Goal: Task Accomplishment & Management: Use online tool/utility

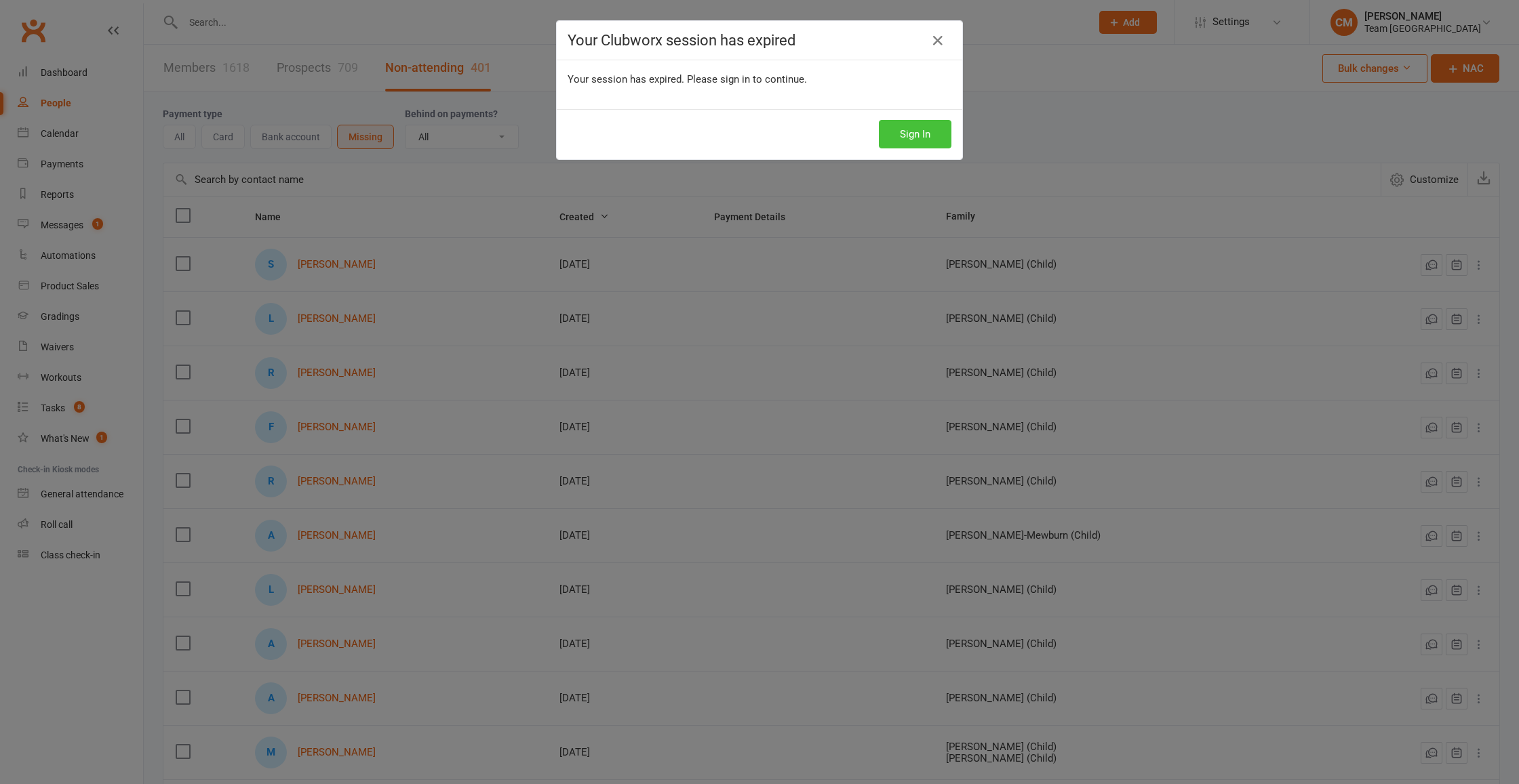
click at [911, 133] on button "Sign In" at bounding box center [915, 134] width 73 height 28
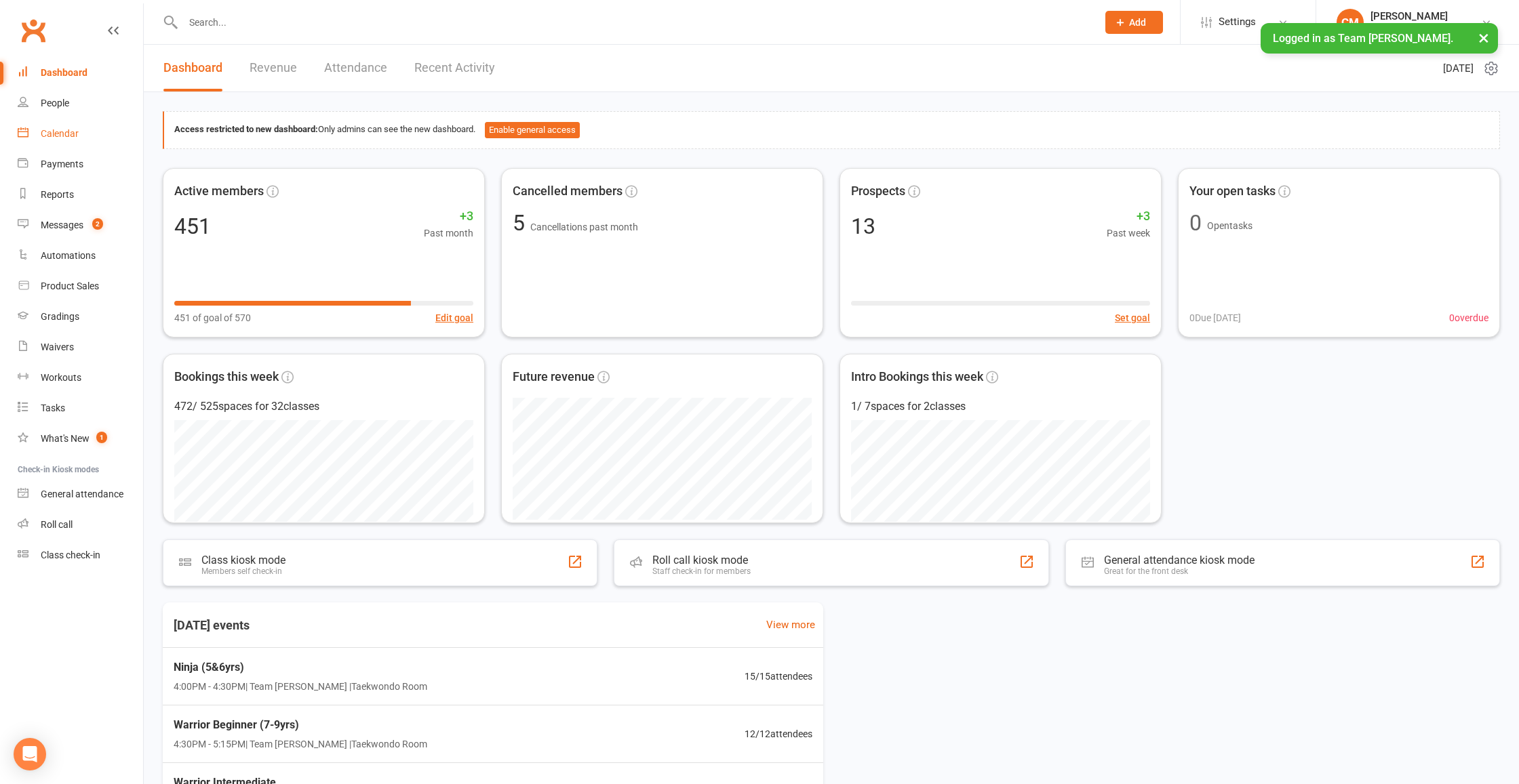
click at [58, 134] on div "Calendar" at bounding box center [60, 133] width 38 height 11
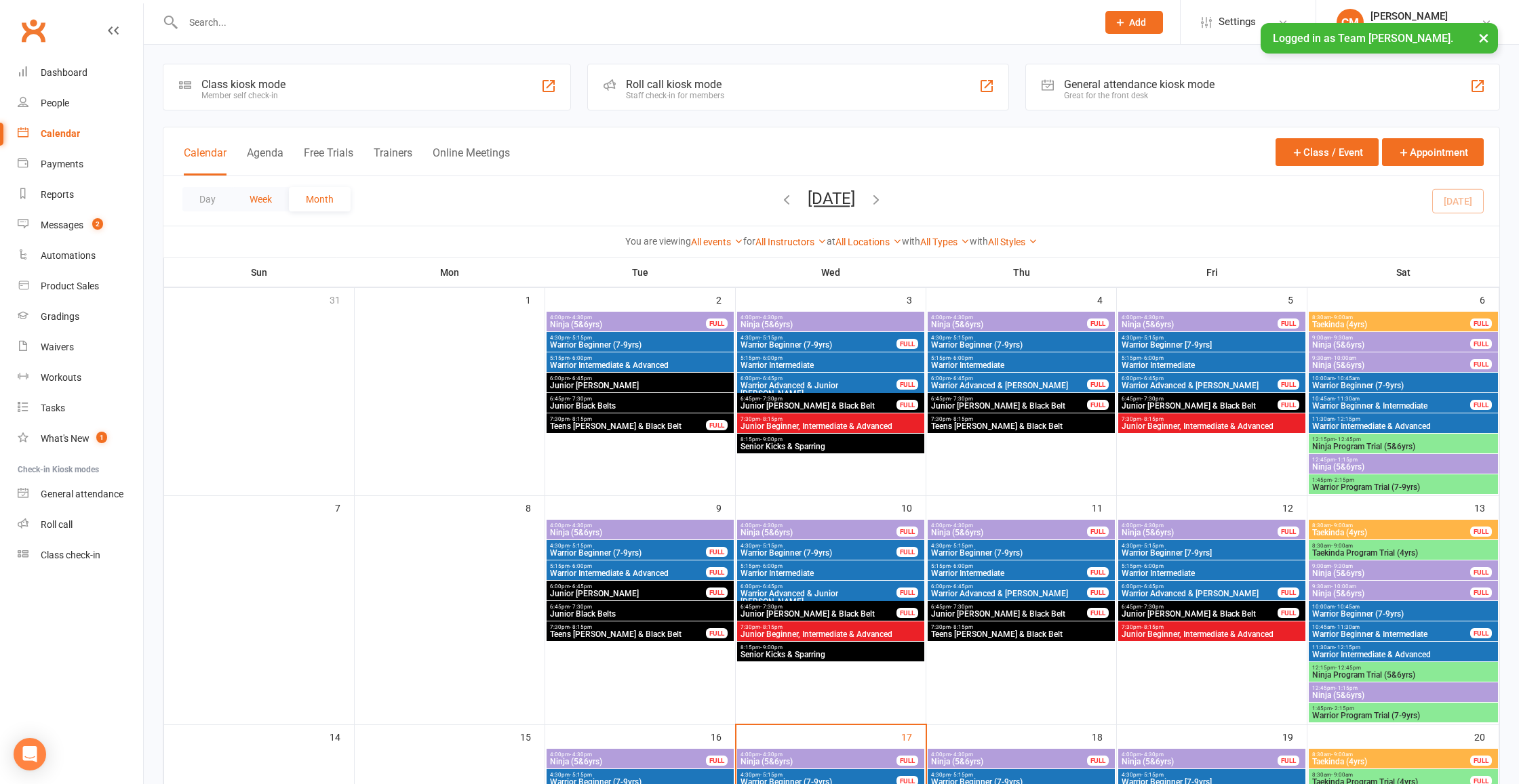
click at [261, 200] on button "Week" at bounding box center [260, 199] width 56 height 25
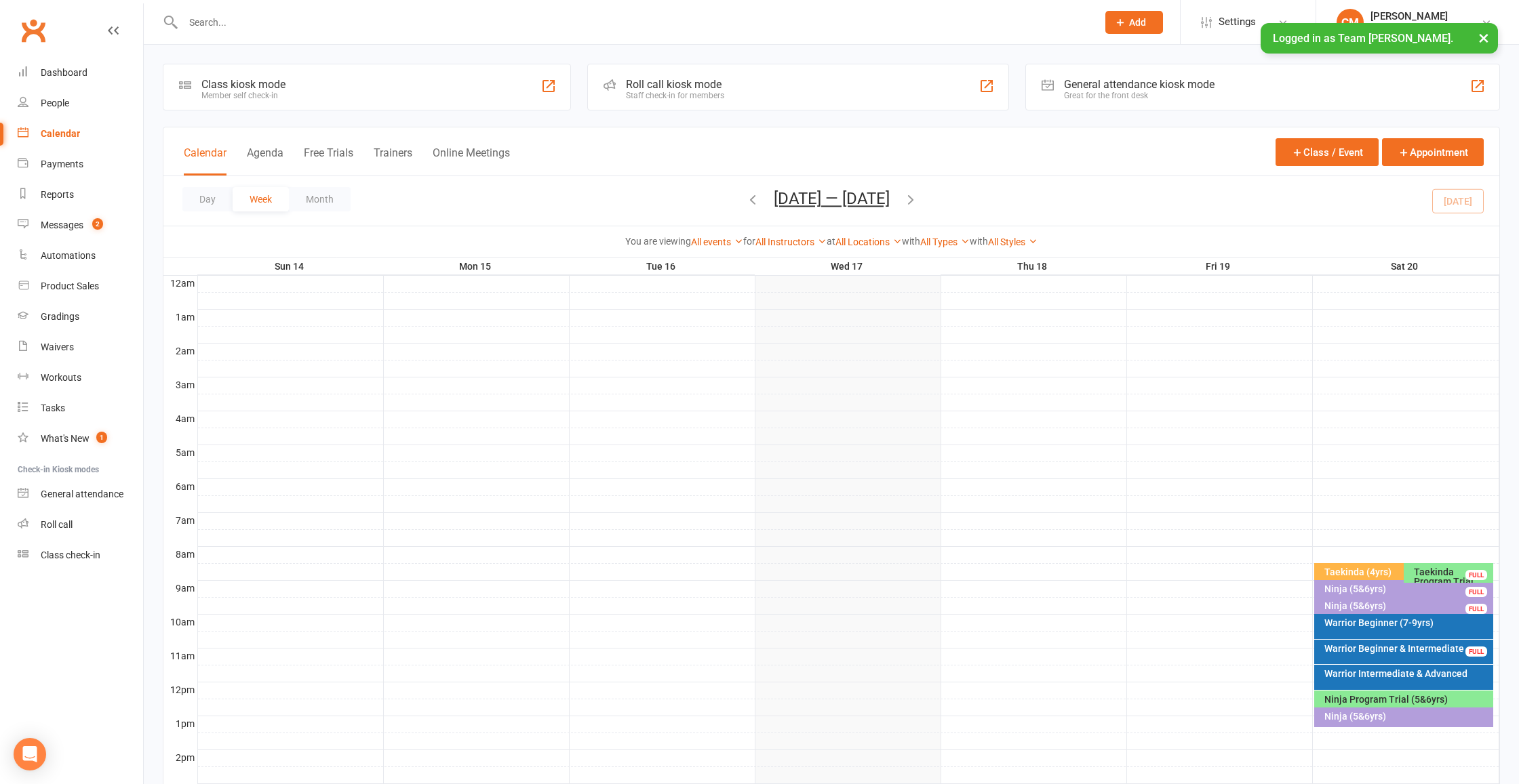
click at [918, 196] on icon "button" at bounding box center [910, 199] width 15 height 15
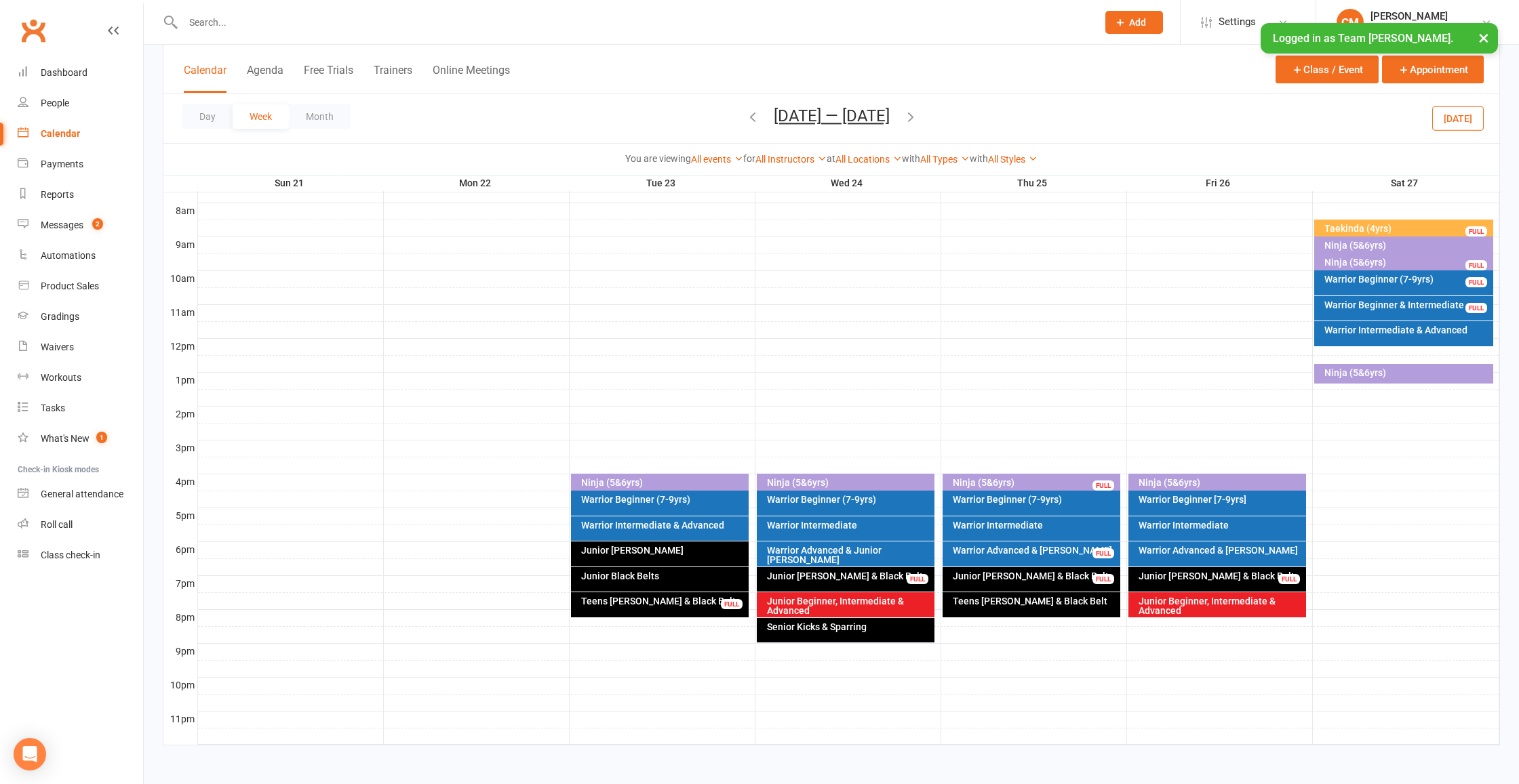
scroll to position [355, 0]
click at [1367, 274] on div "Warrior Beginner (7-9yrs)" at bounding box center [1407, 279] width 167 height 9
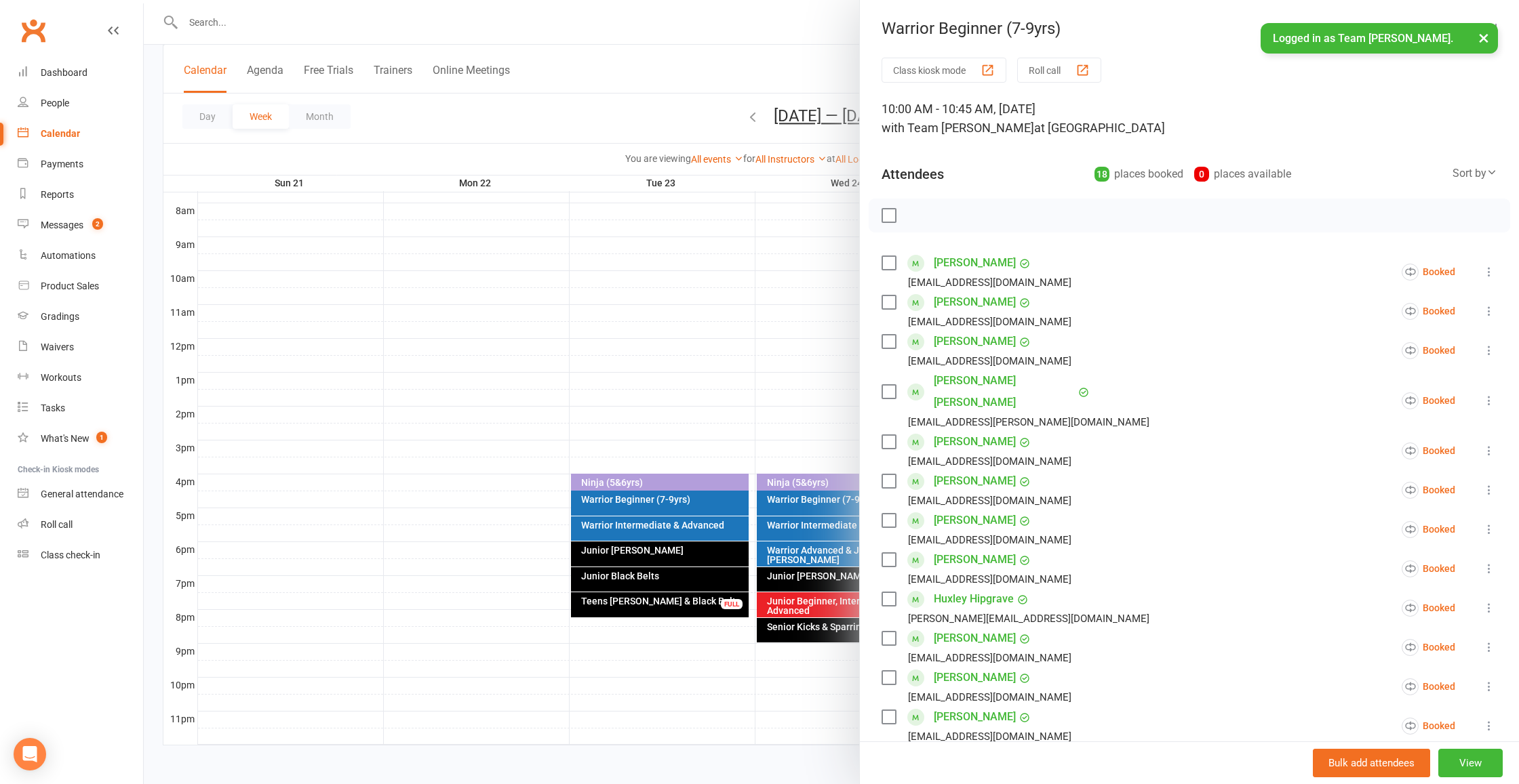
click at [780, 325] on div at bounding box center [831, 392] width 1375 height 784
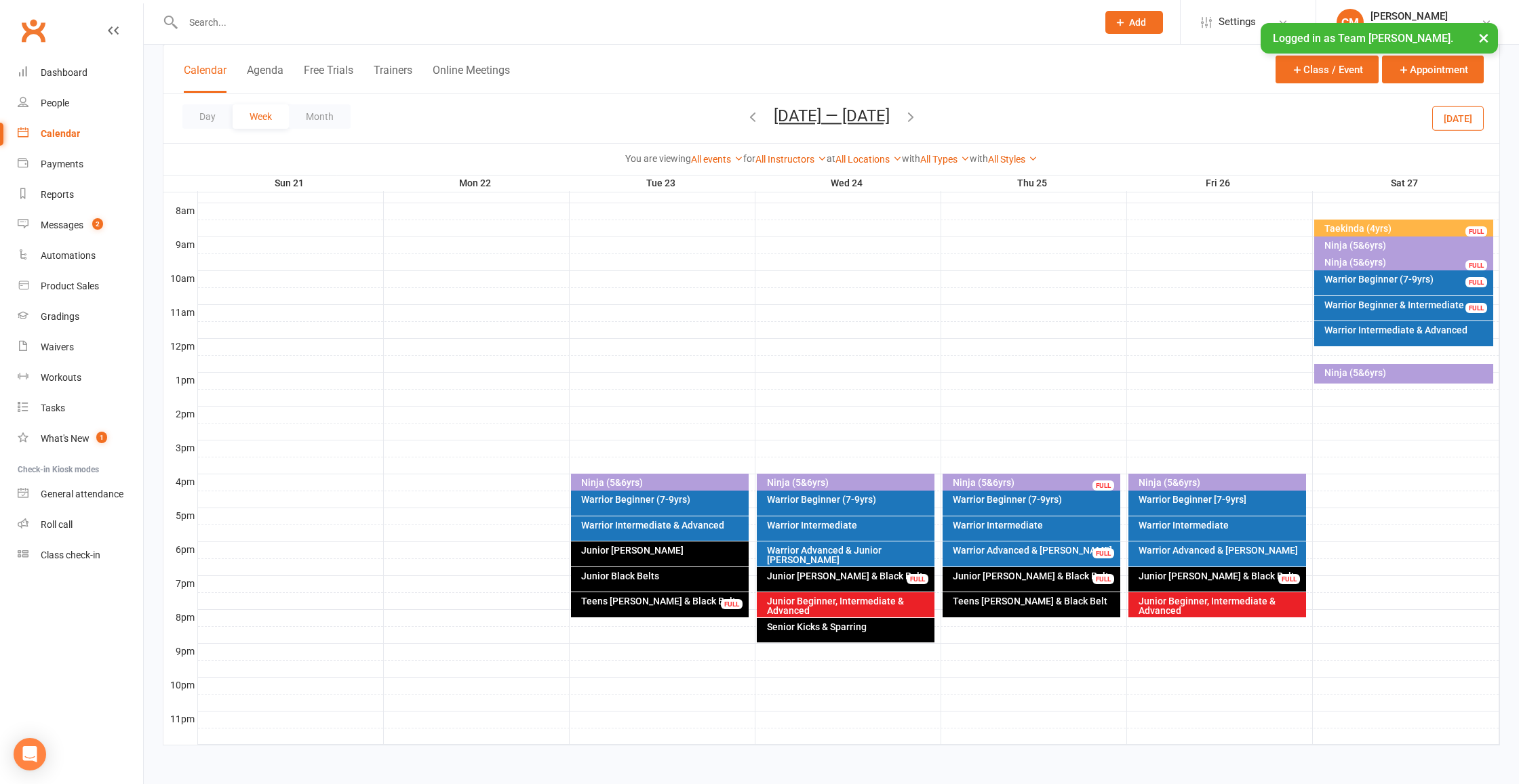
click at [1377, 301] on div "Warrior Beginner & Intermediate" at bounding box center [1407, 305] width 167 height 9
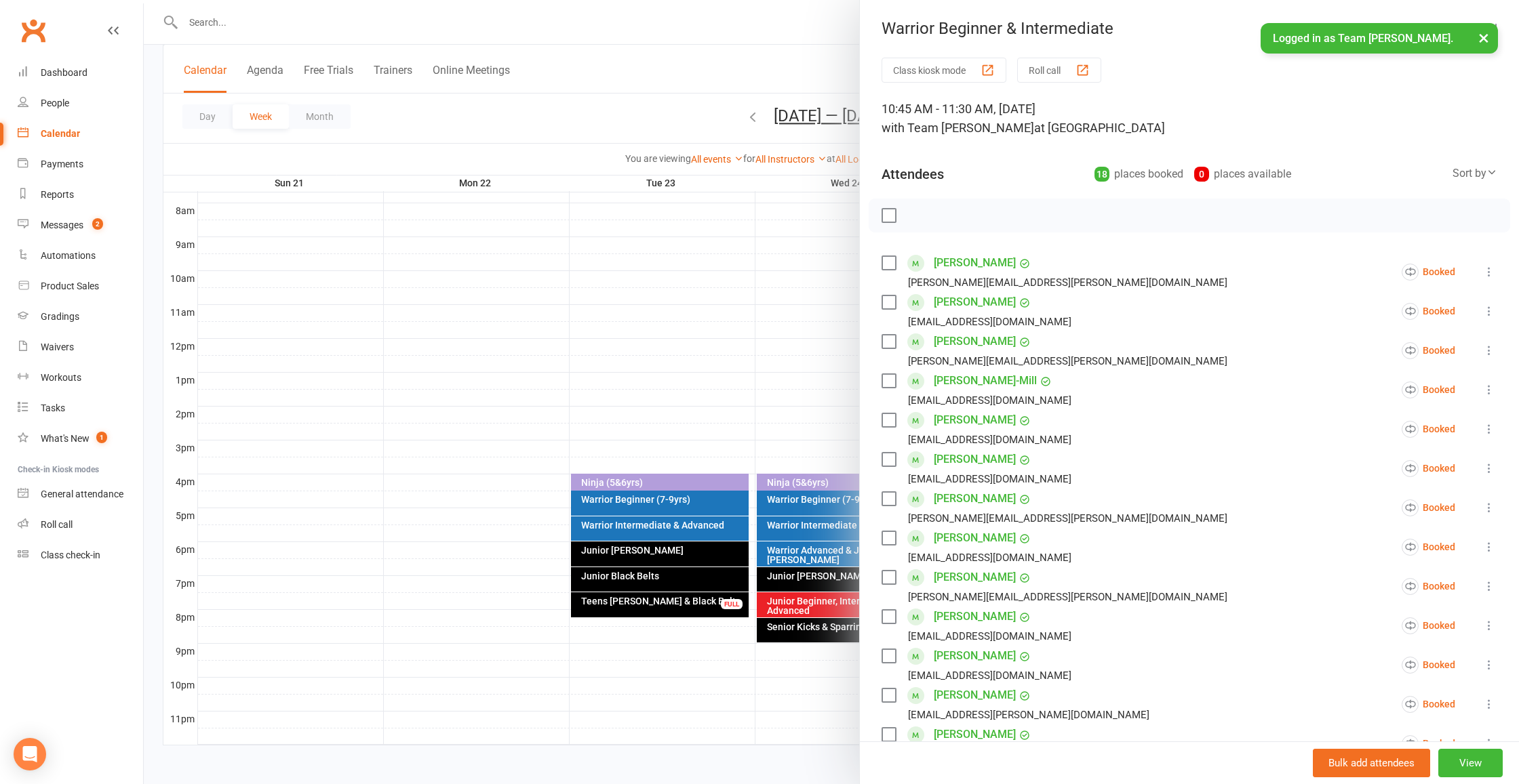
click at [824, 328] on div at bounding box center [831, 392] width 1375 height 784
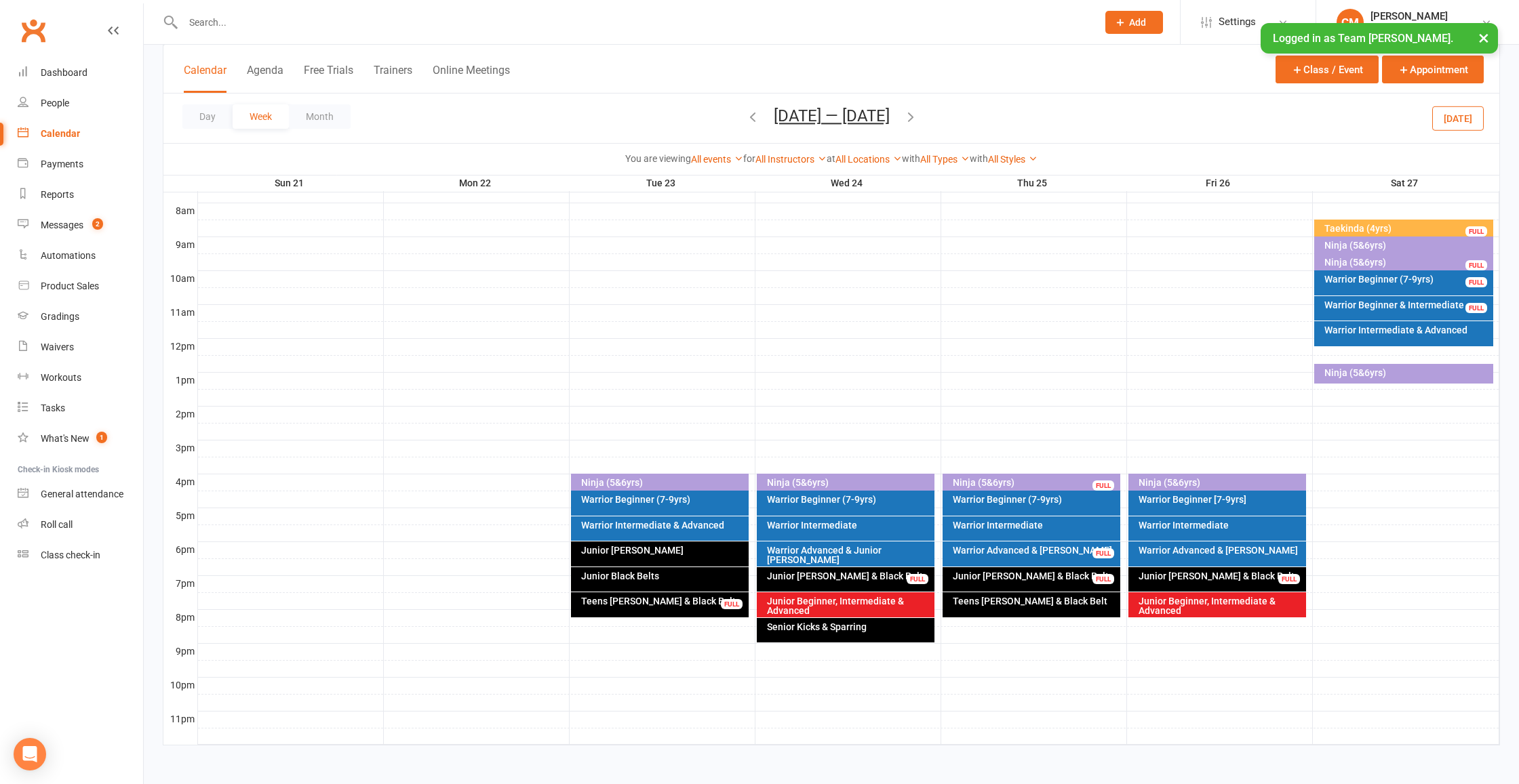
click at [1421, 325] on div "Warrior Intermediate & Advanced" at bounding box center [1407, 330] width 167 height 9
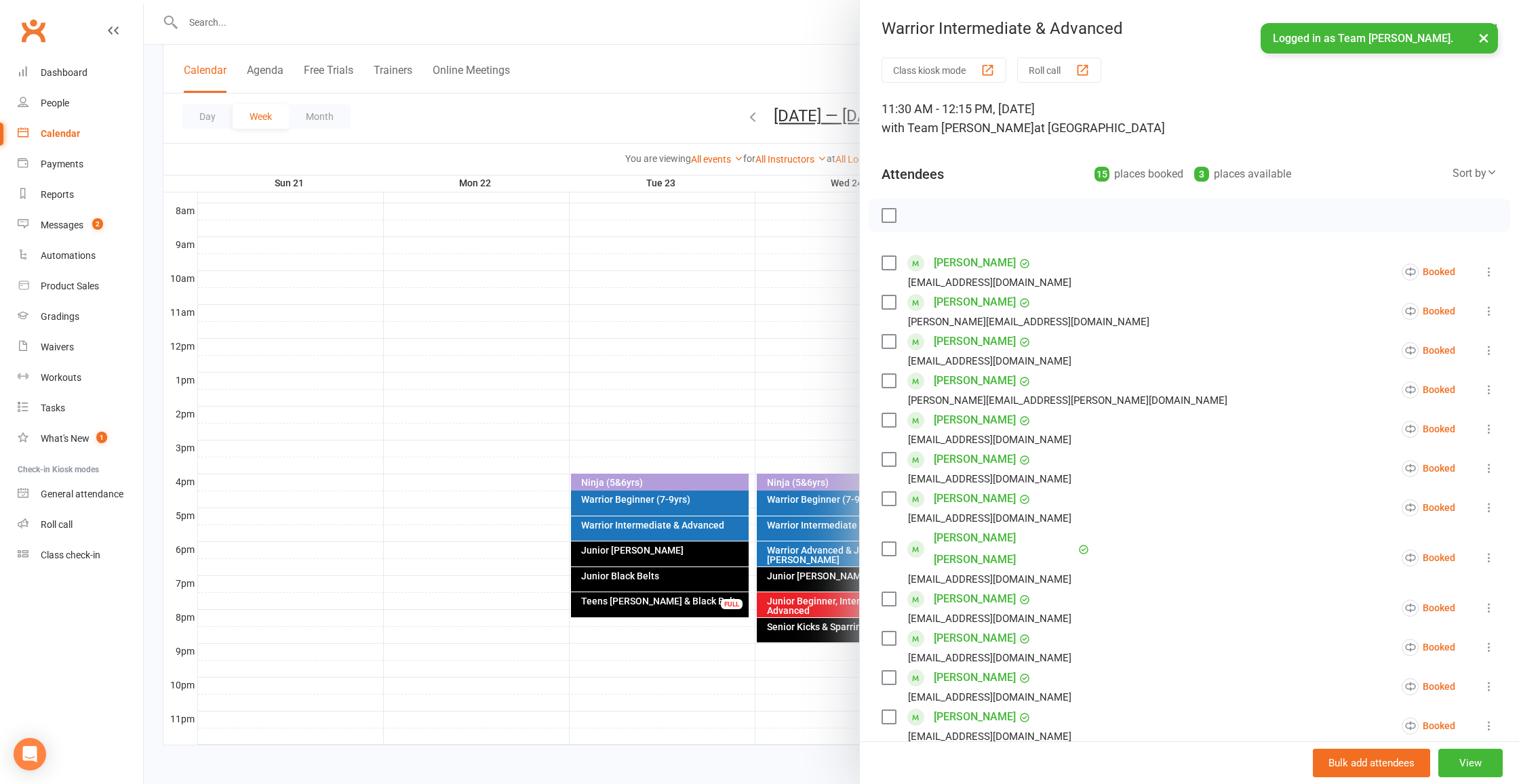
click at [773, 359] on div at bounding box center [831, 392] width 1375 height 784
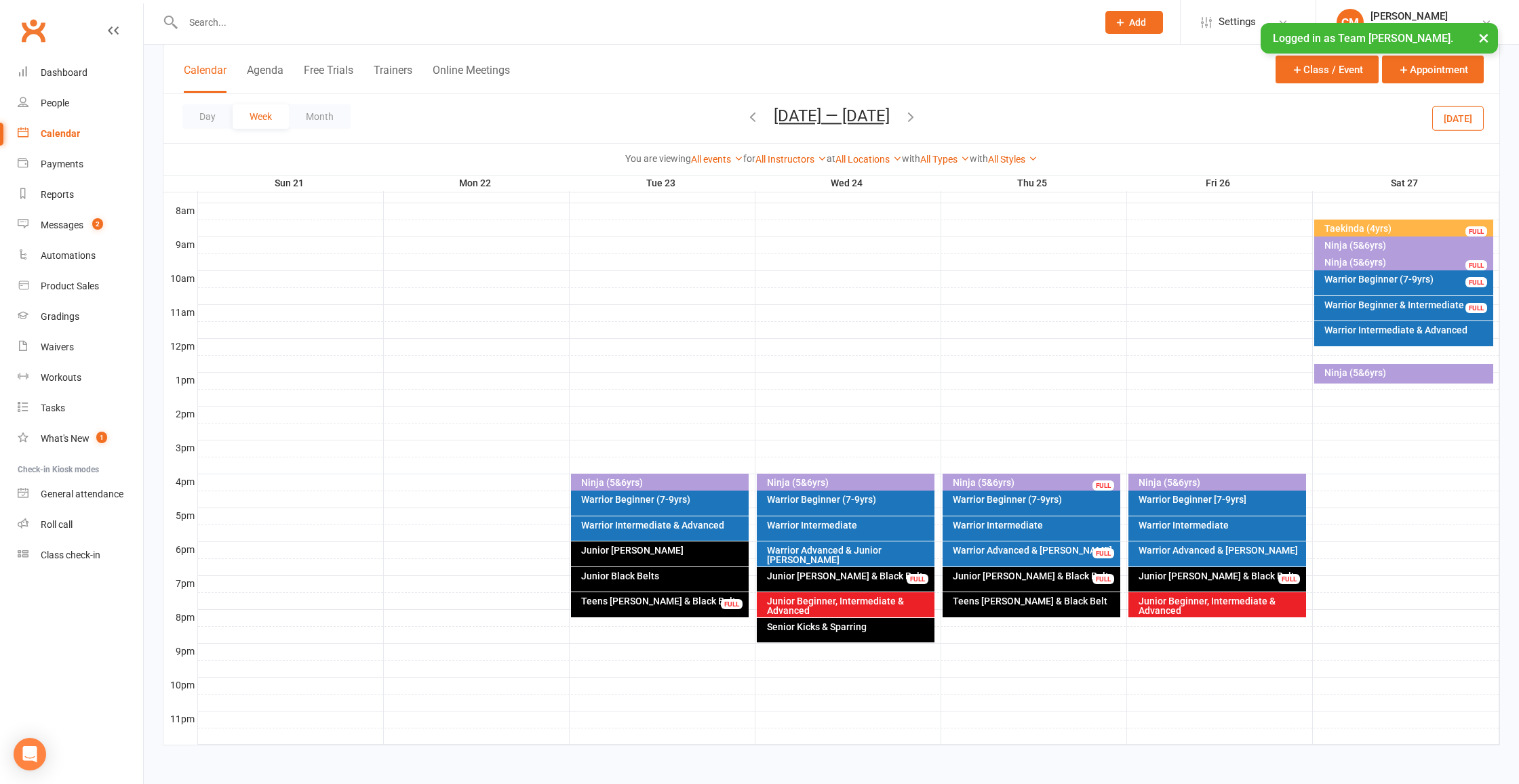
click at [1384, 274] on div "Warrior Beginner (7-9yrs)" at bounding box center [1407, 279] width 167 height 9
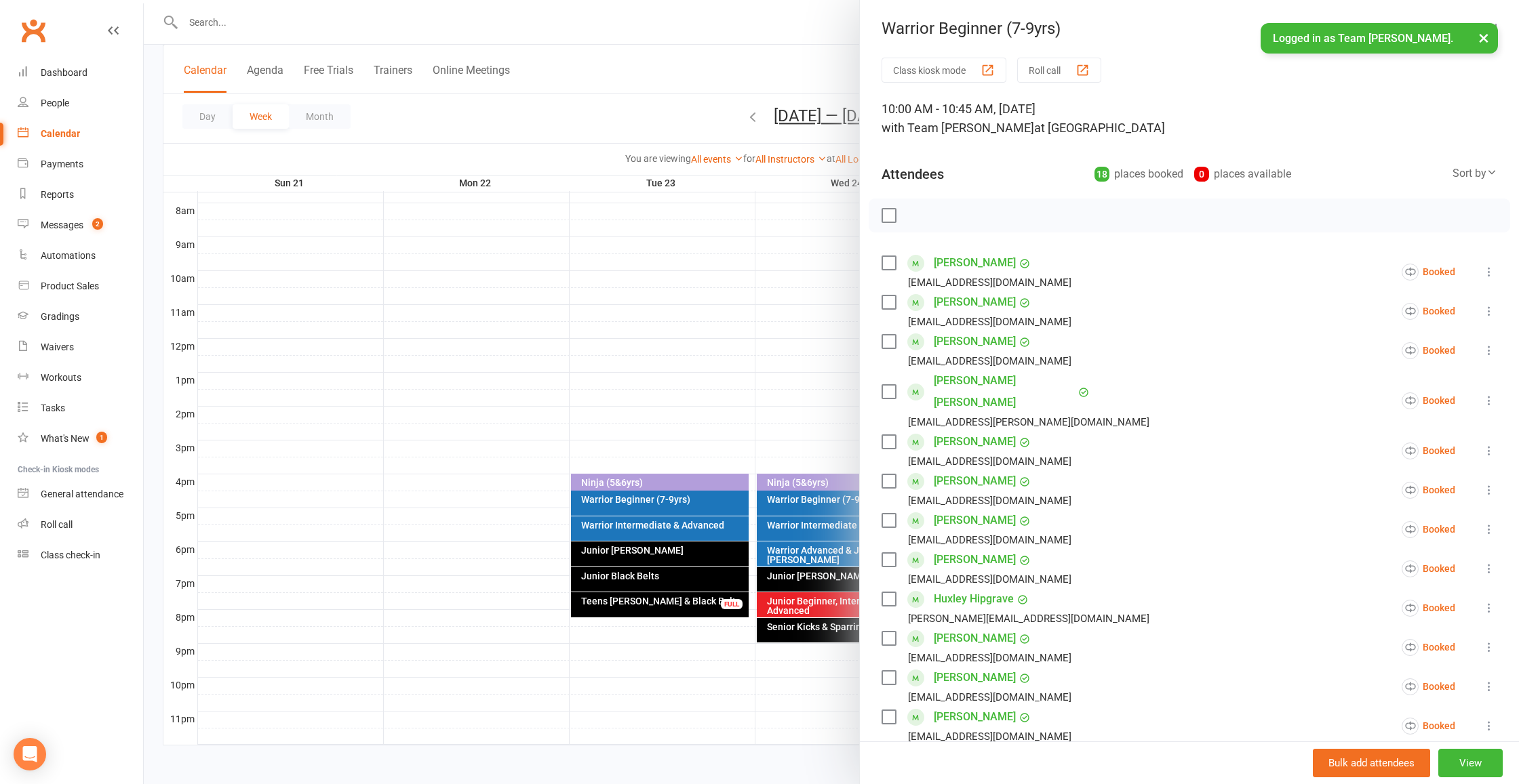
click at [788, 334] on div at bounding box center [831, 392] width 1375 height 784
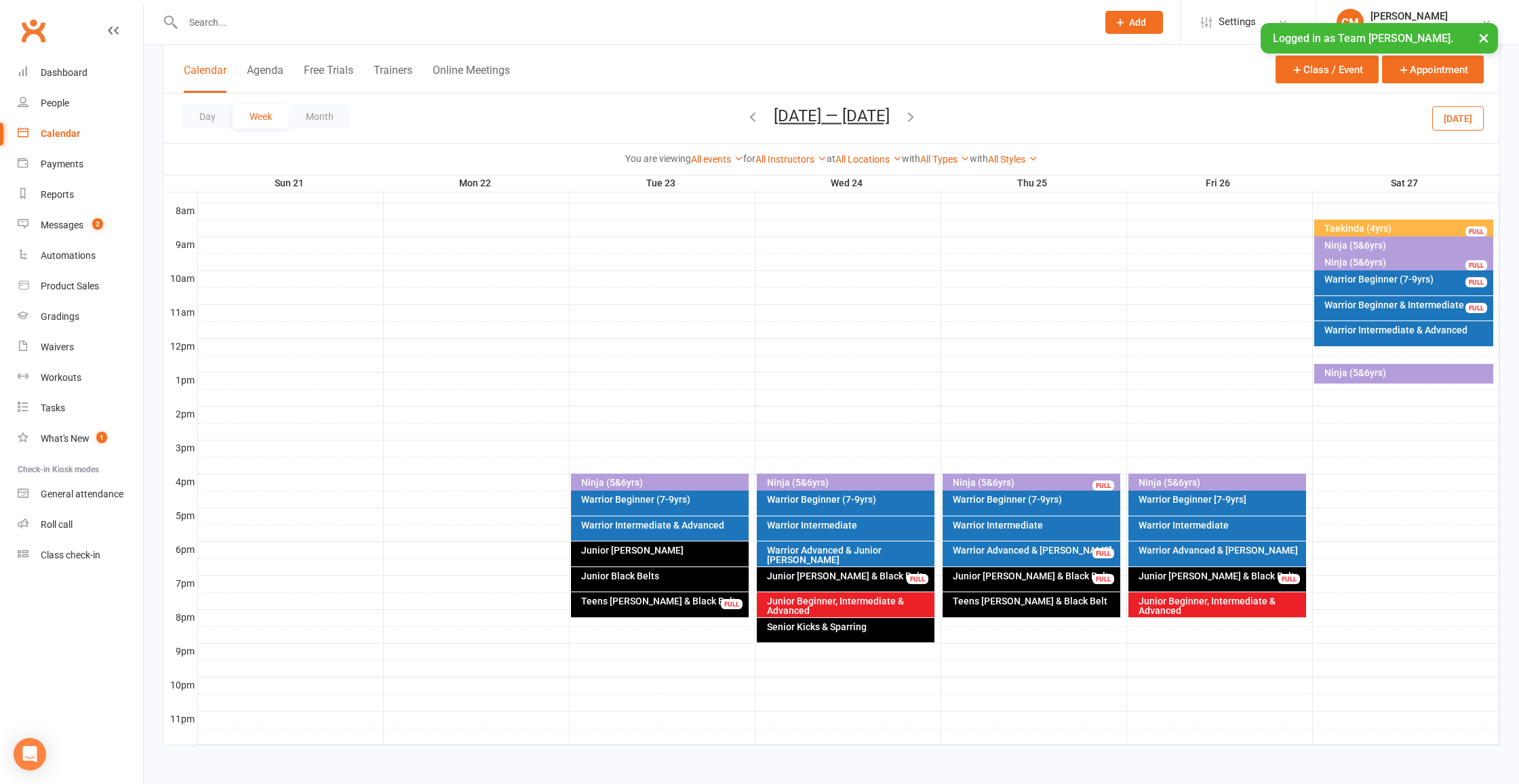
click at [1371, 368] on div "Ninja (5&6yrs)" at bounding box center [1407, 373] width 167 height 9
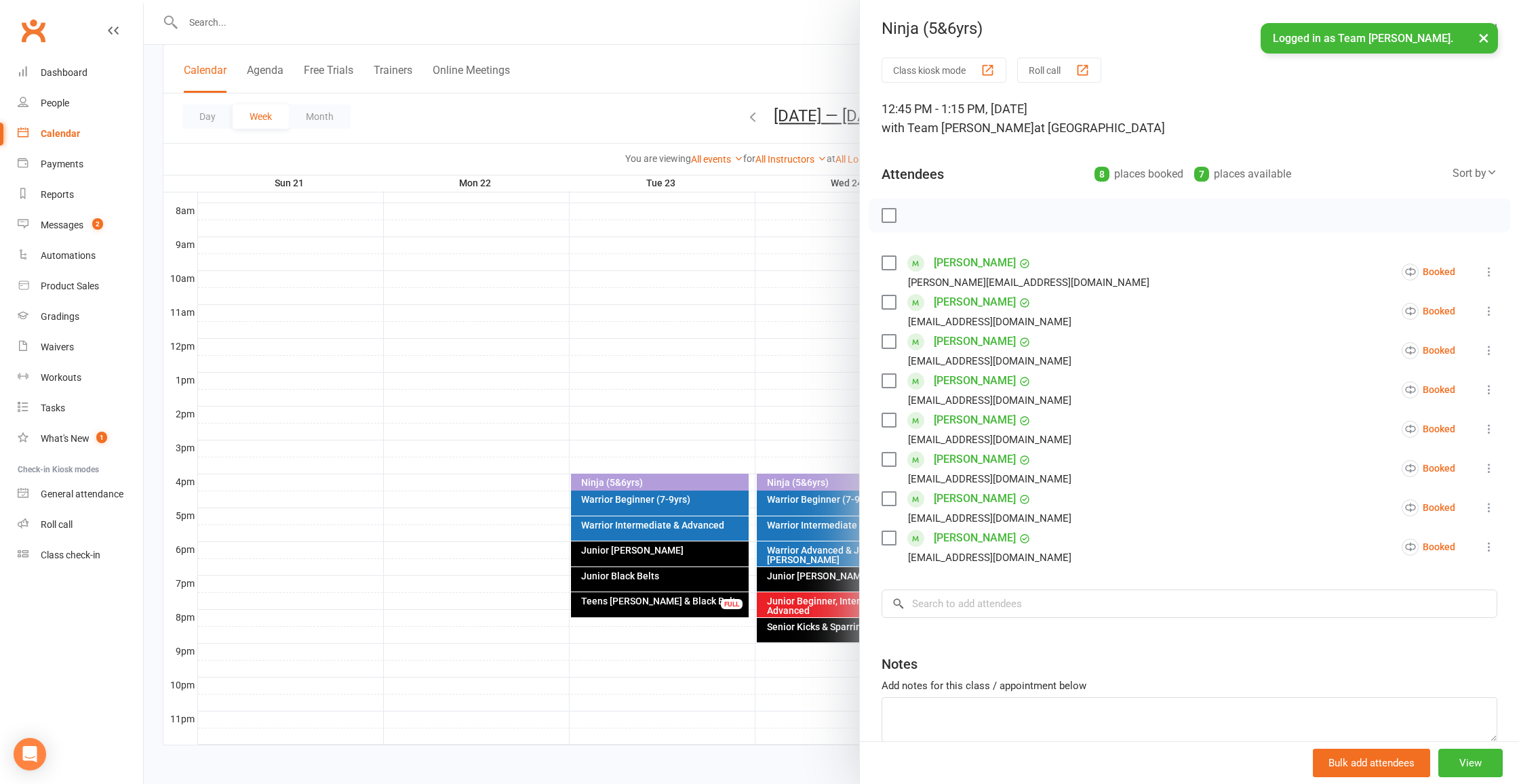
click at [797, 334] on div at bounding box center [831, 392] width 1375 height 784
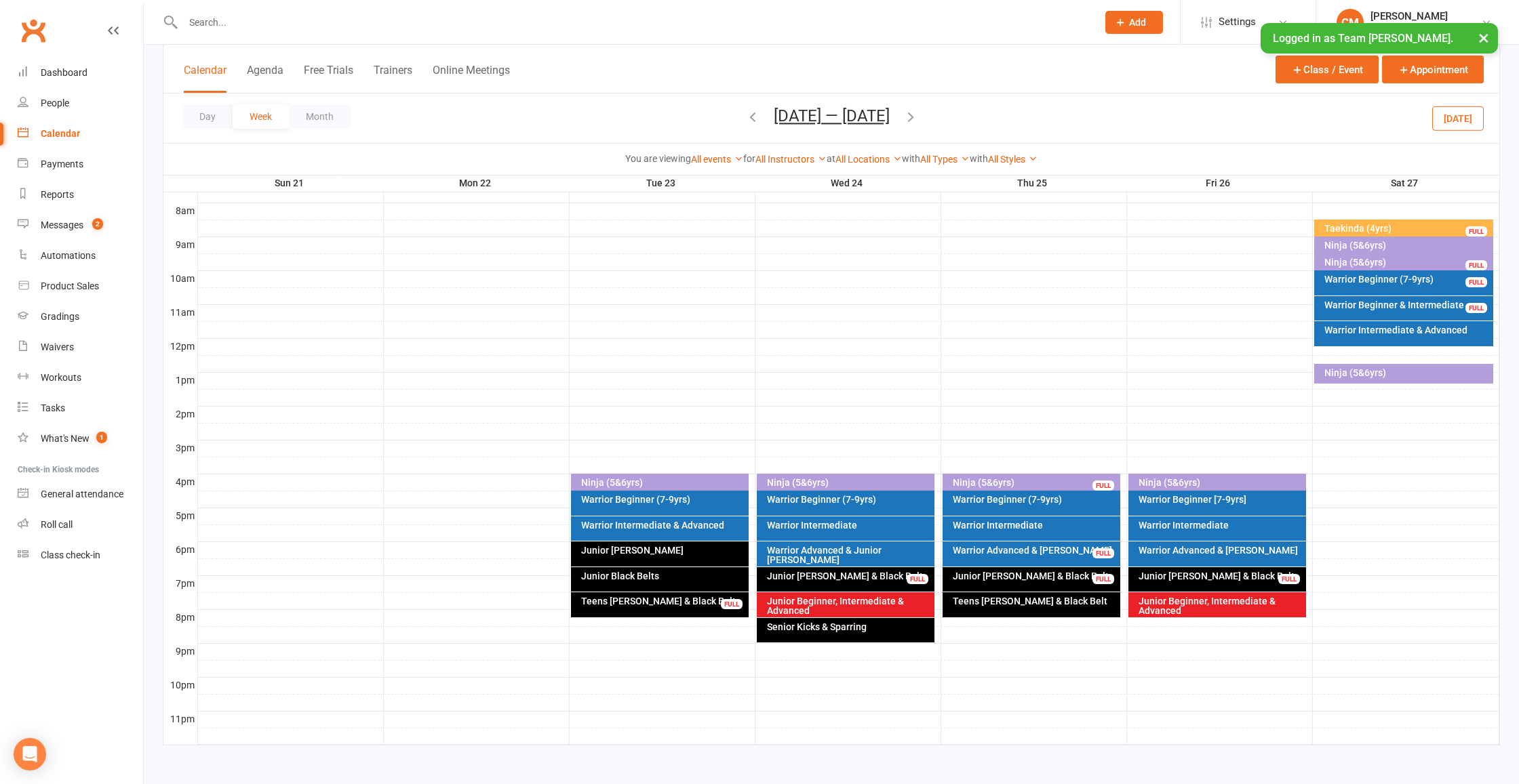
click at [1348, 328] on div "Warrior Intermediate & Advanced" at bounding box center [1404, 333] width 179 height 25
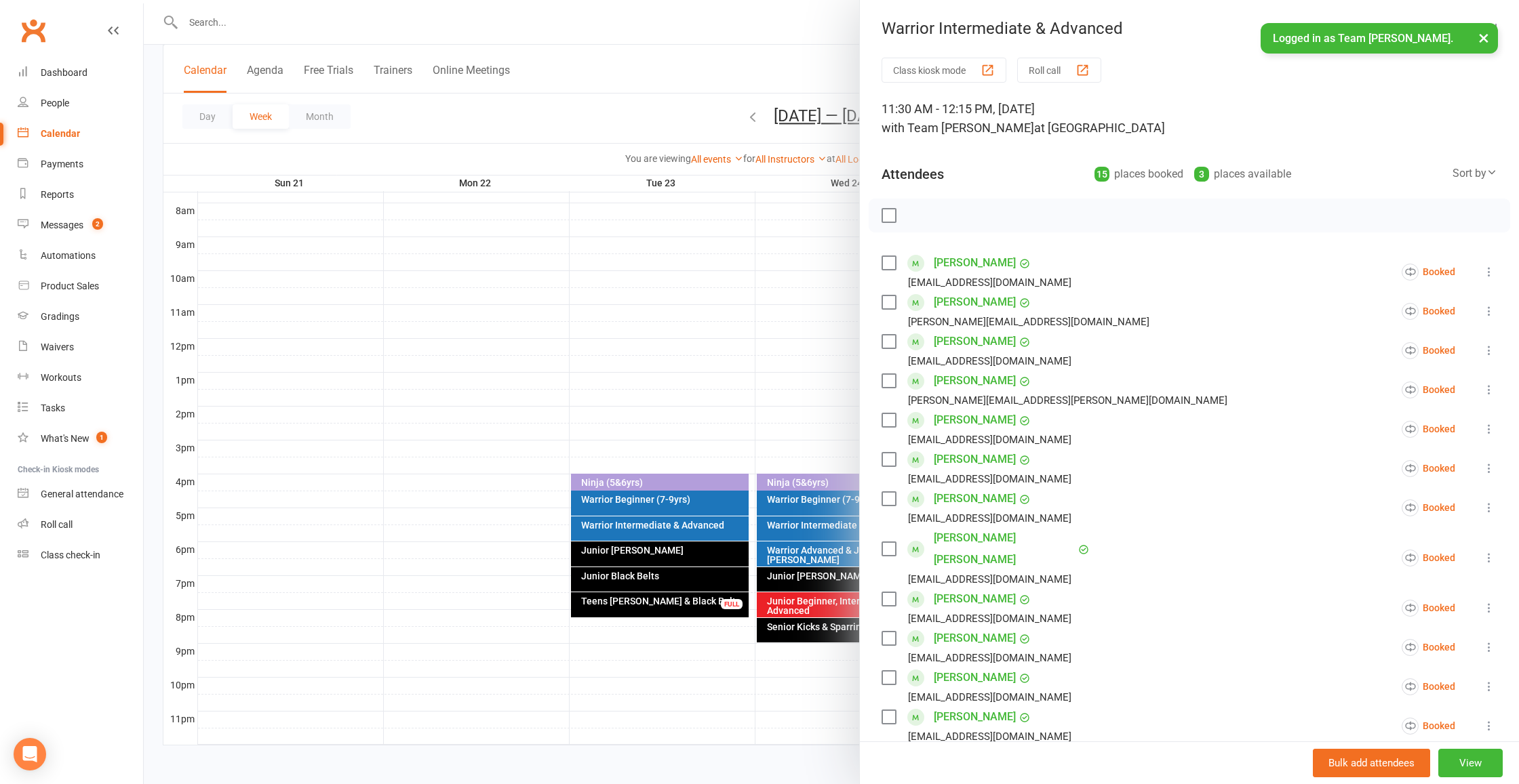
click at [837, 354] on div at bounding box center [831, 392] width 1375 height 784
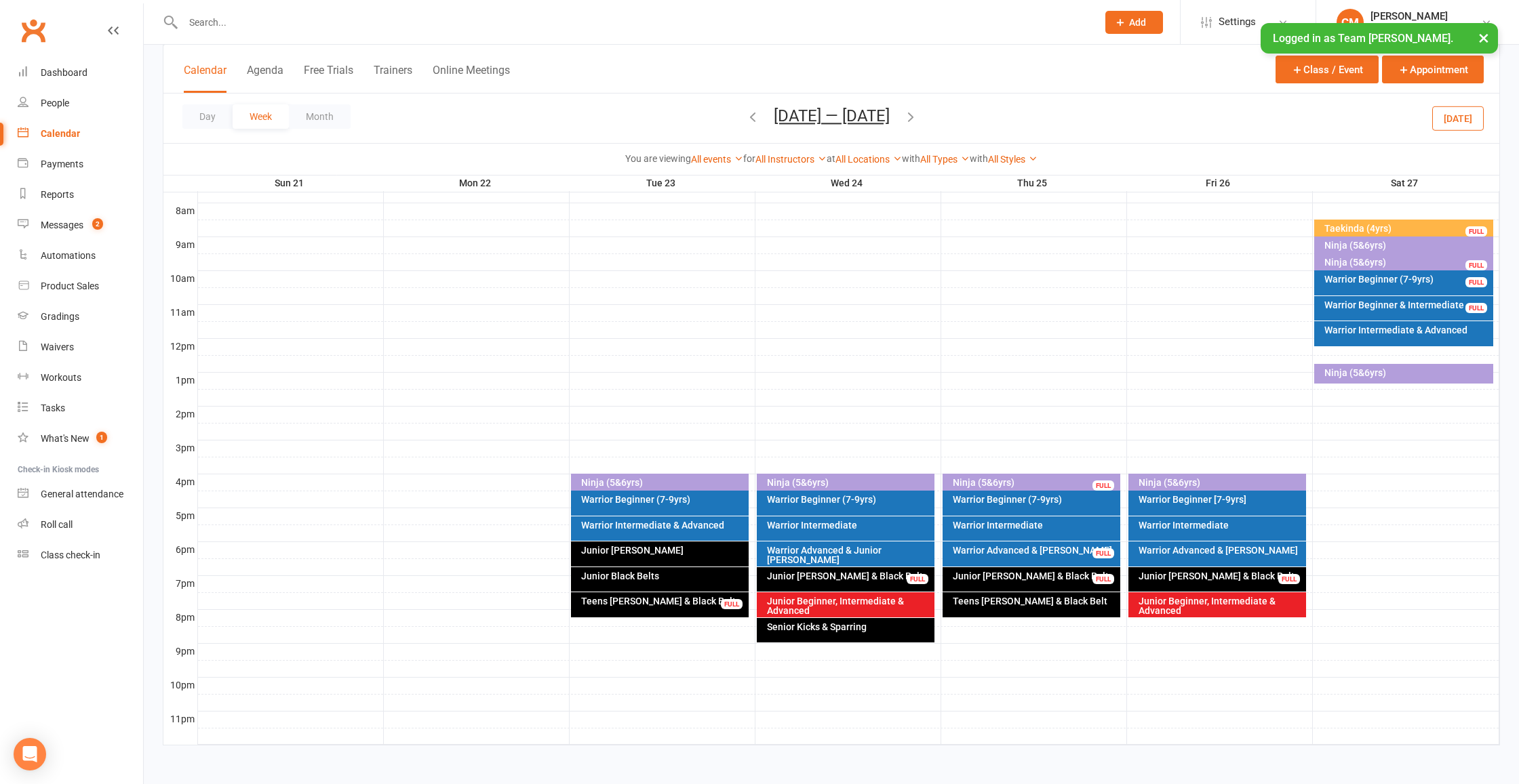
click at [1411, 368] on div "Ninja (5&6yrs)" at bounding box center [1407, 373] width 167 height 9
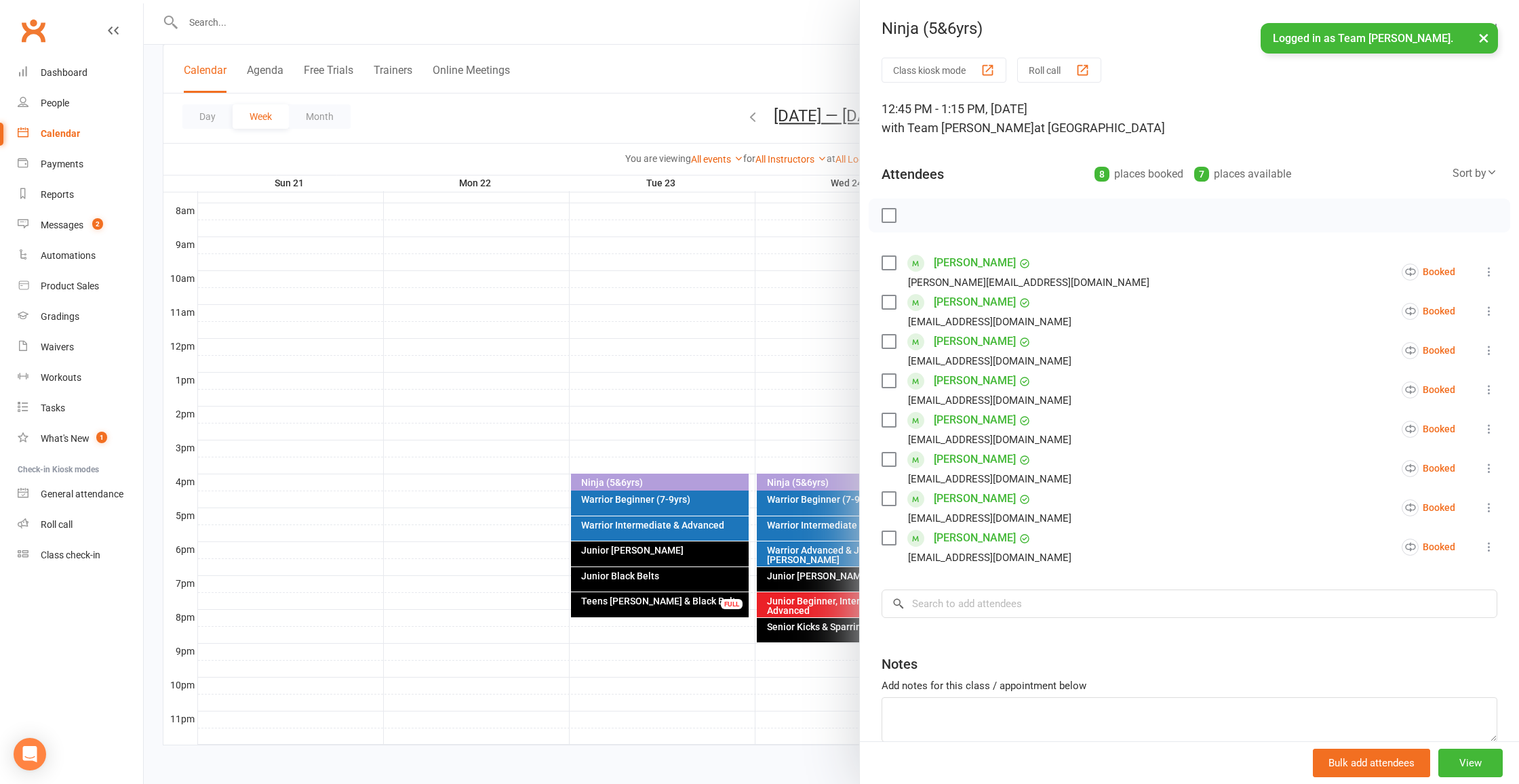
click at [800, 345] on div at bounding box center [831, 392] width 1375 height 784
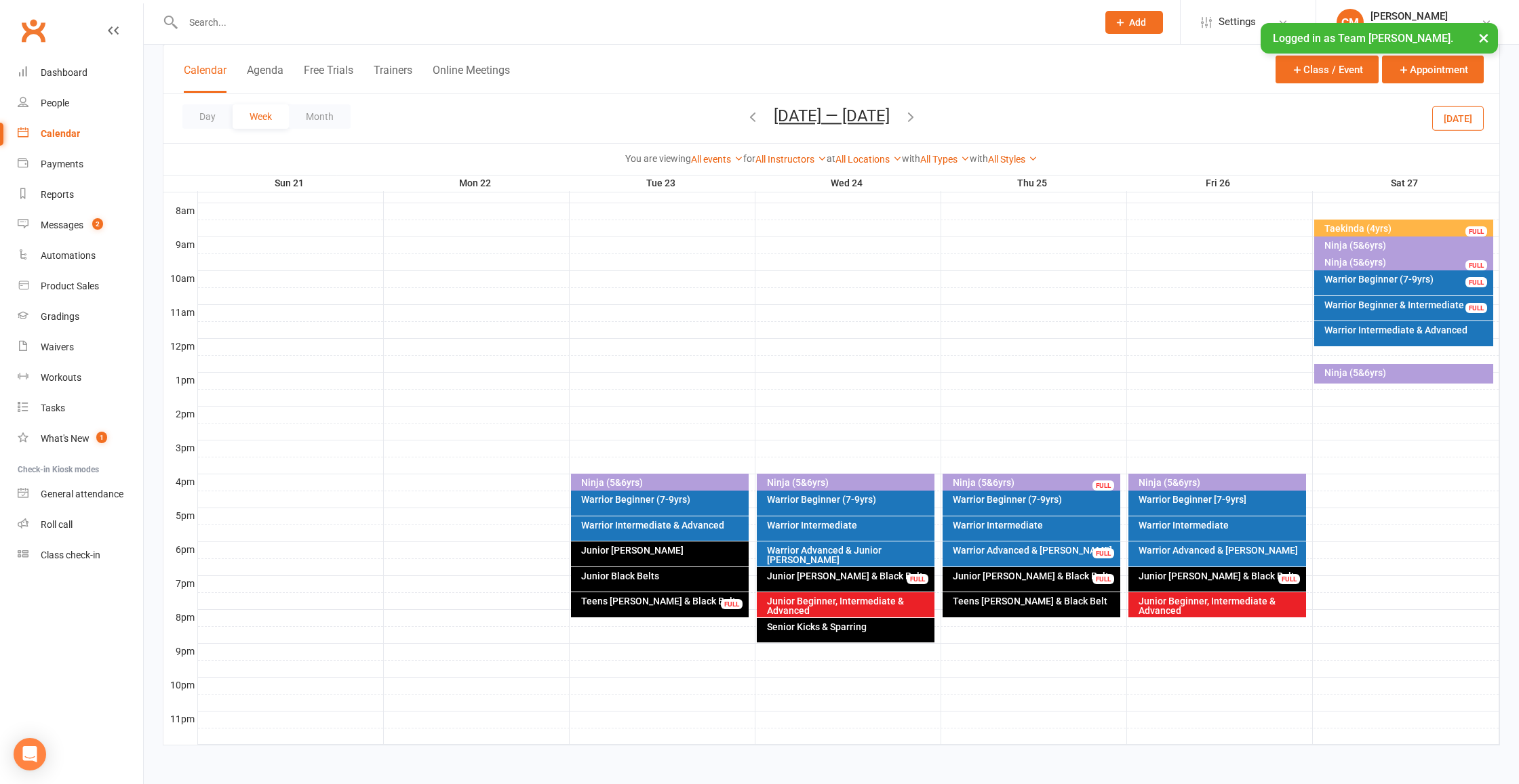
click at [1384, 368] on div "Ninja (5&6yrs)" at bounding box center [1407, 373] width 167 height 9
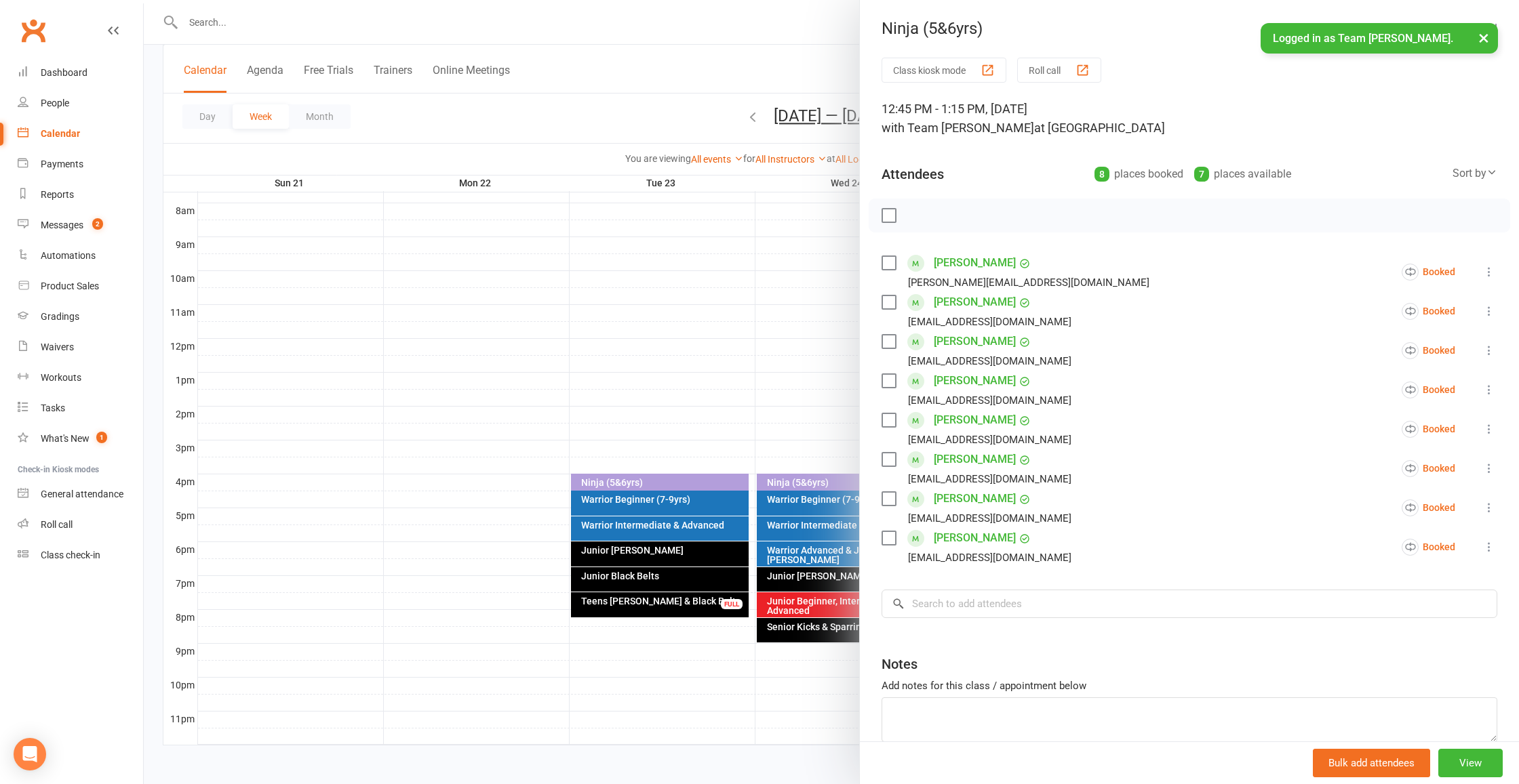
click at [839, 365] on div at bounding box center [831, 392] width 1375 height 784
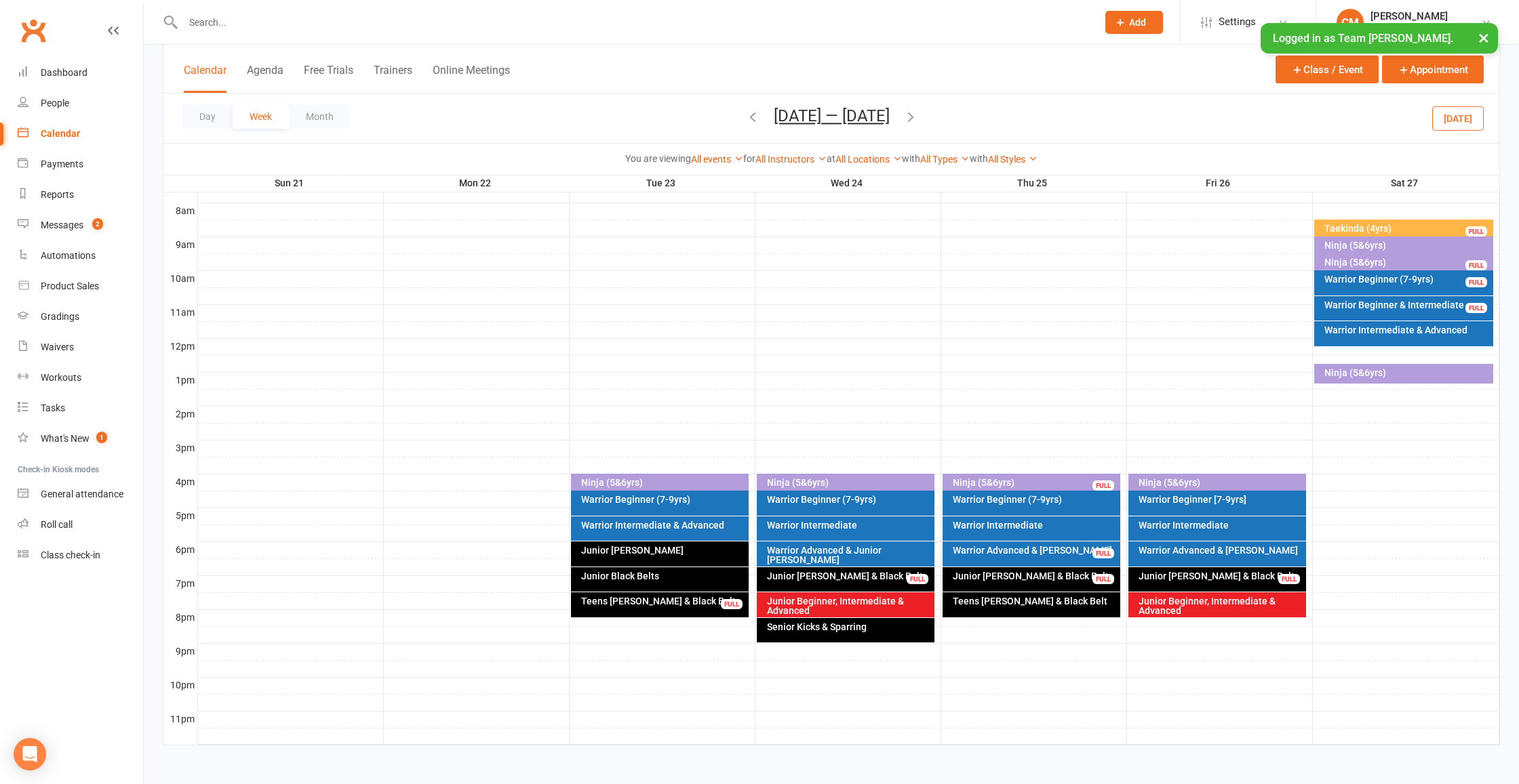
click at [1381, 273] on div "Warrior Beginner (7-9yrs) FULL" at bounding box center [1404, 283] width 179 height 25
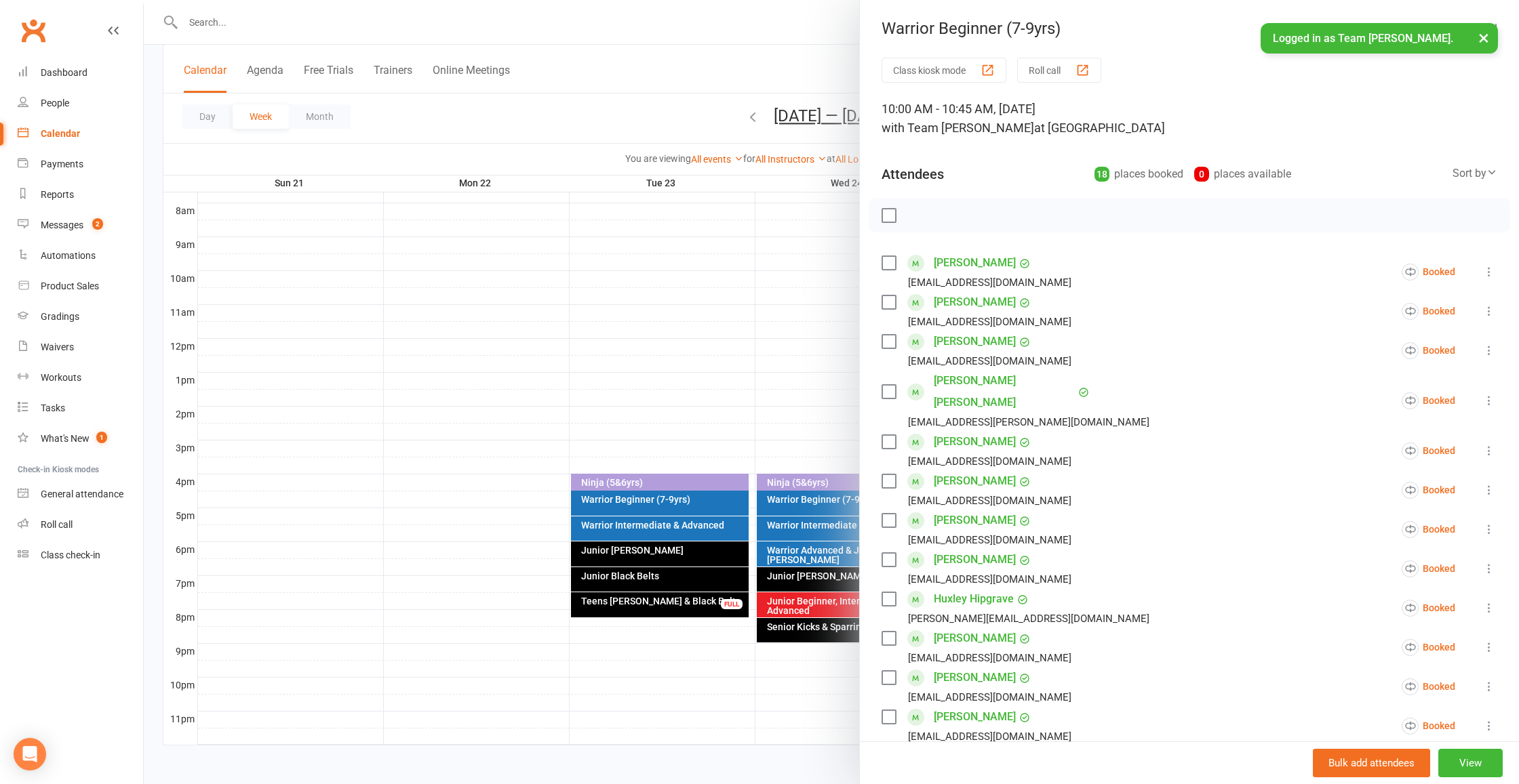
click at [841, 316] on div at bounding box center [831, 392] width 1375 height 784
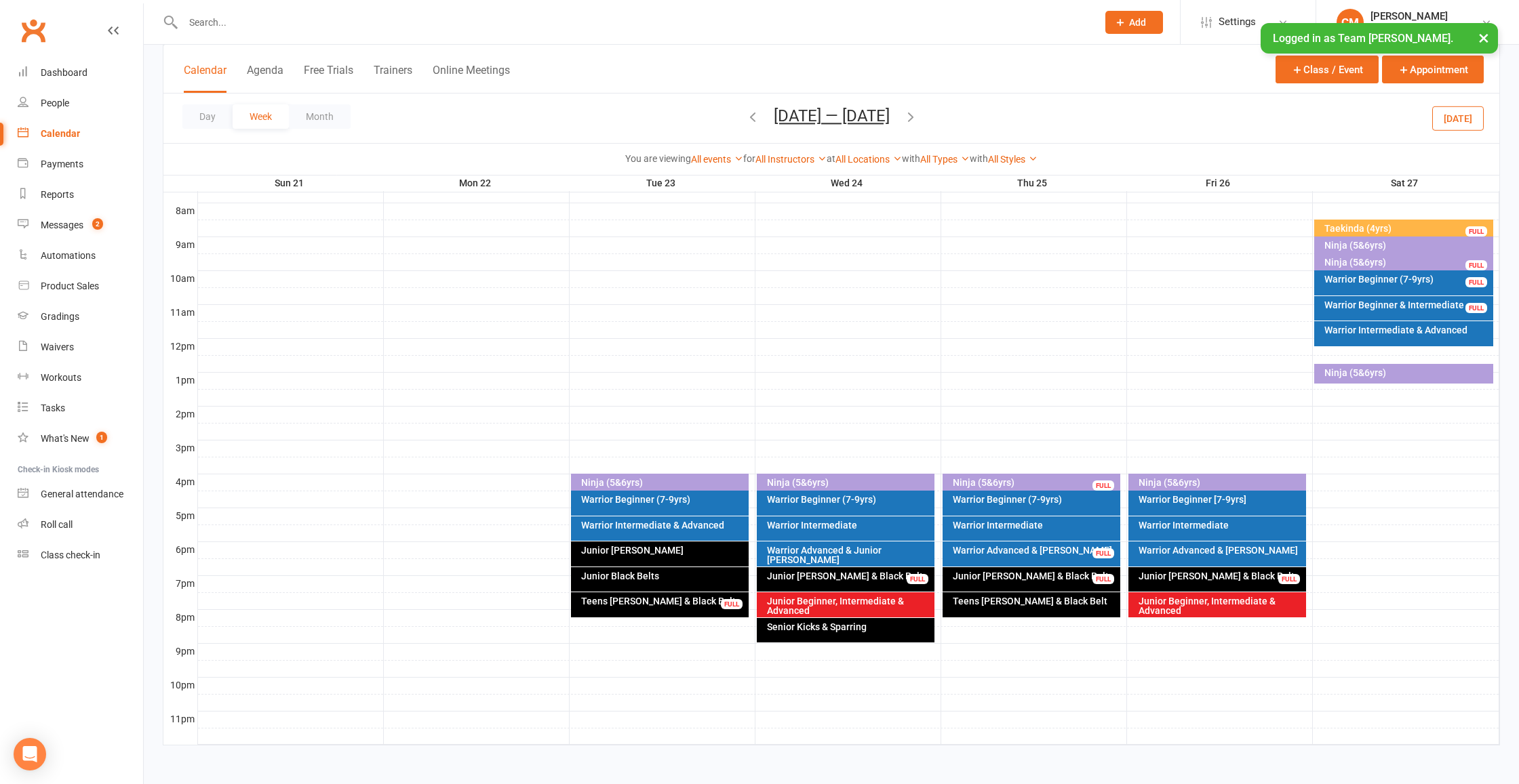
click at [1366, 274] on div "Warrior Beginner (7-9yrs)" at bounding box center [1407, 279] width 167 height 9
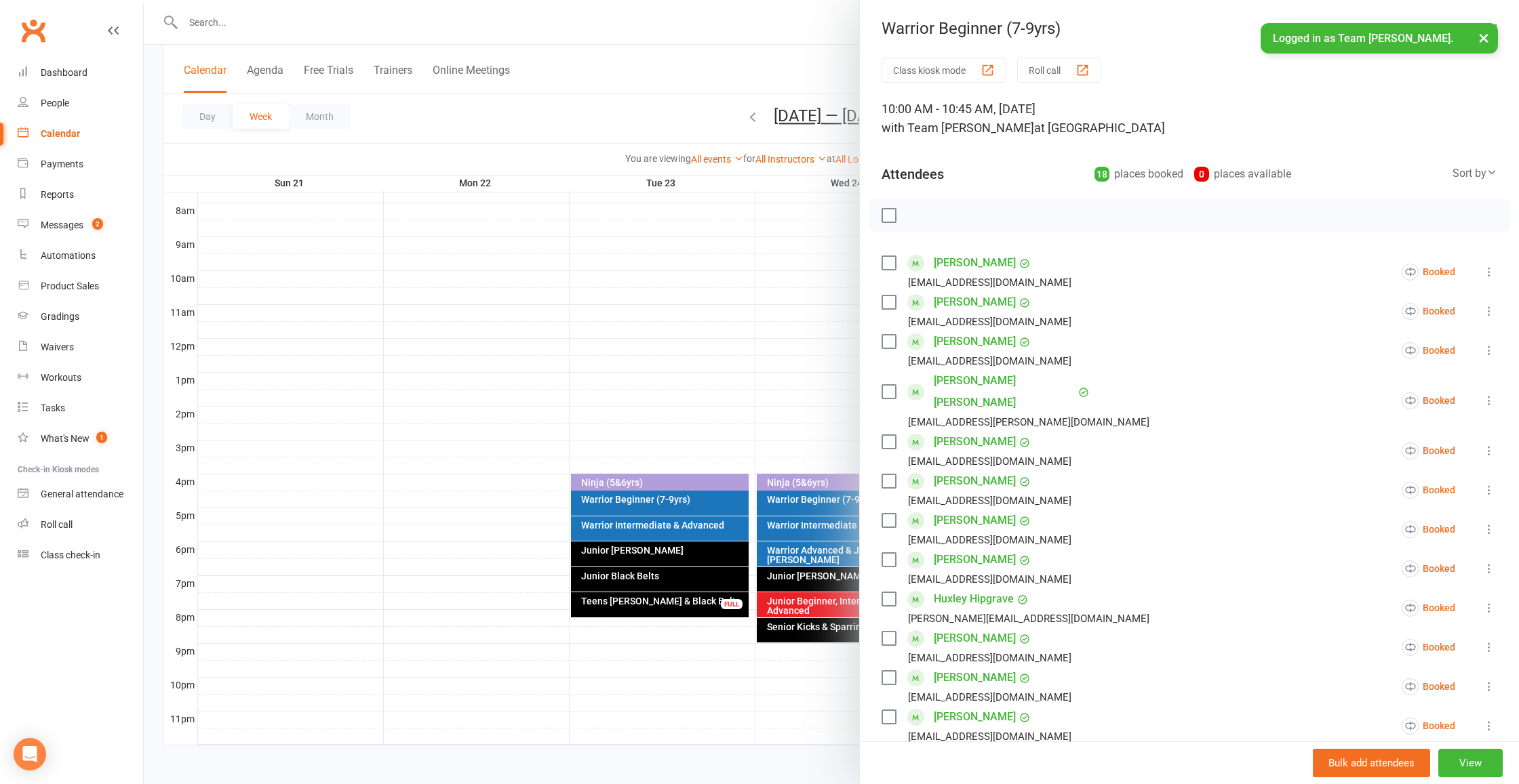
click at [889, 339] on label at bounding box center [888, 341] width 14 height 14
drag, startPoint x: 891, startPoint y: 347, endPoint x: 816, endPoint y: 358, distance: 75.8
click at [885, 347] on label at bounding box center [888, 341] width 14 height 14
drag, startPoint x: 801, startPoint y: 362, endPoint x: 900, endPoint y: 365, distance: 99.0
click at [802, 362] on div at bounding box center [831, 392] width 1375 height 784
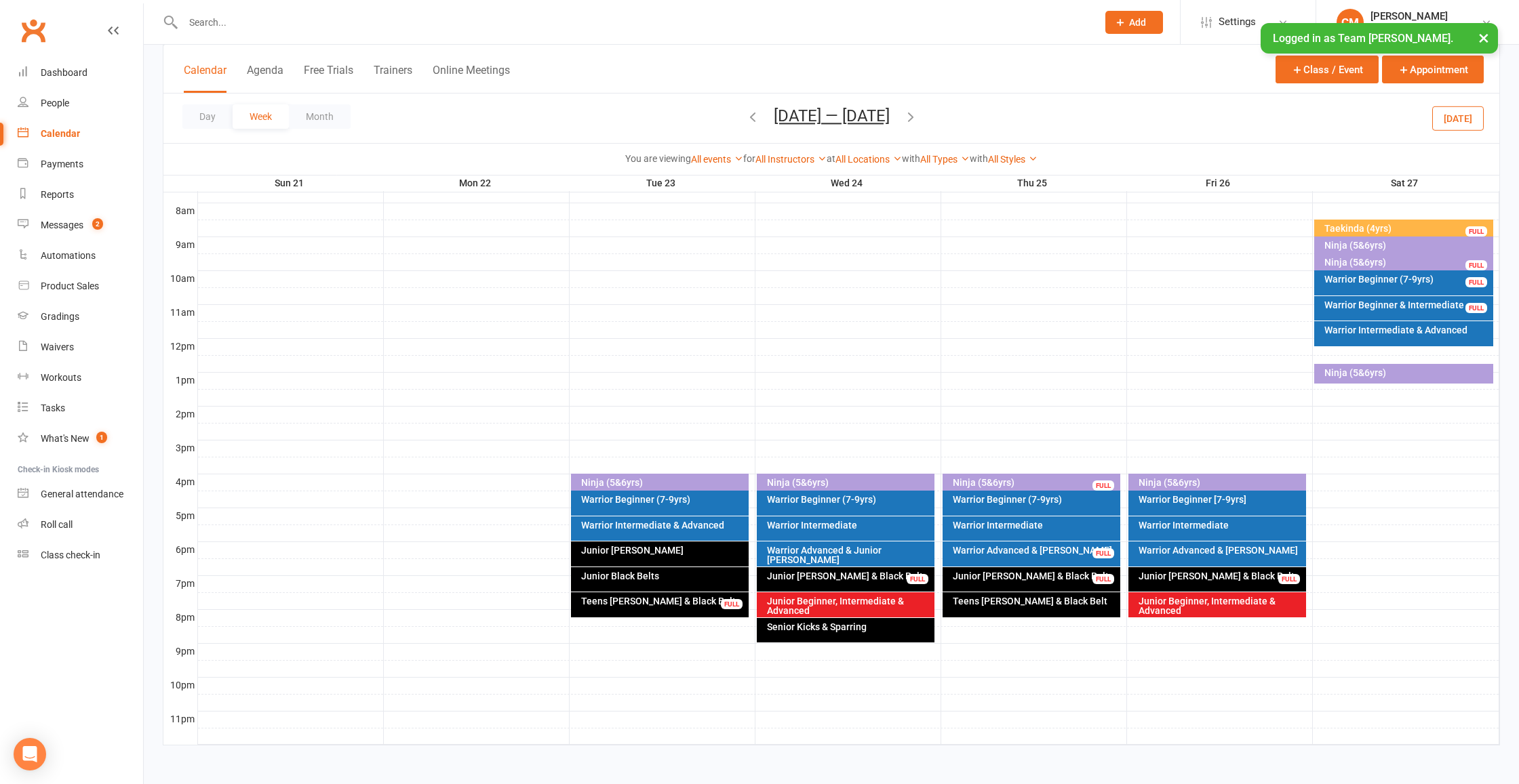
click at [1384, 325] on div "Warrior Intermediate & Advanced" at bounding box center [1407, 330] width 167 height 9
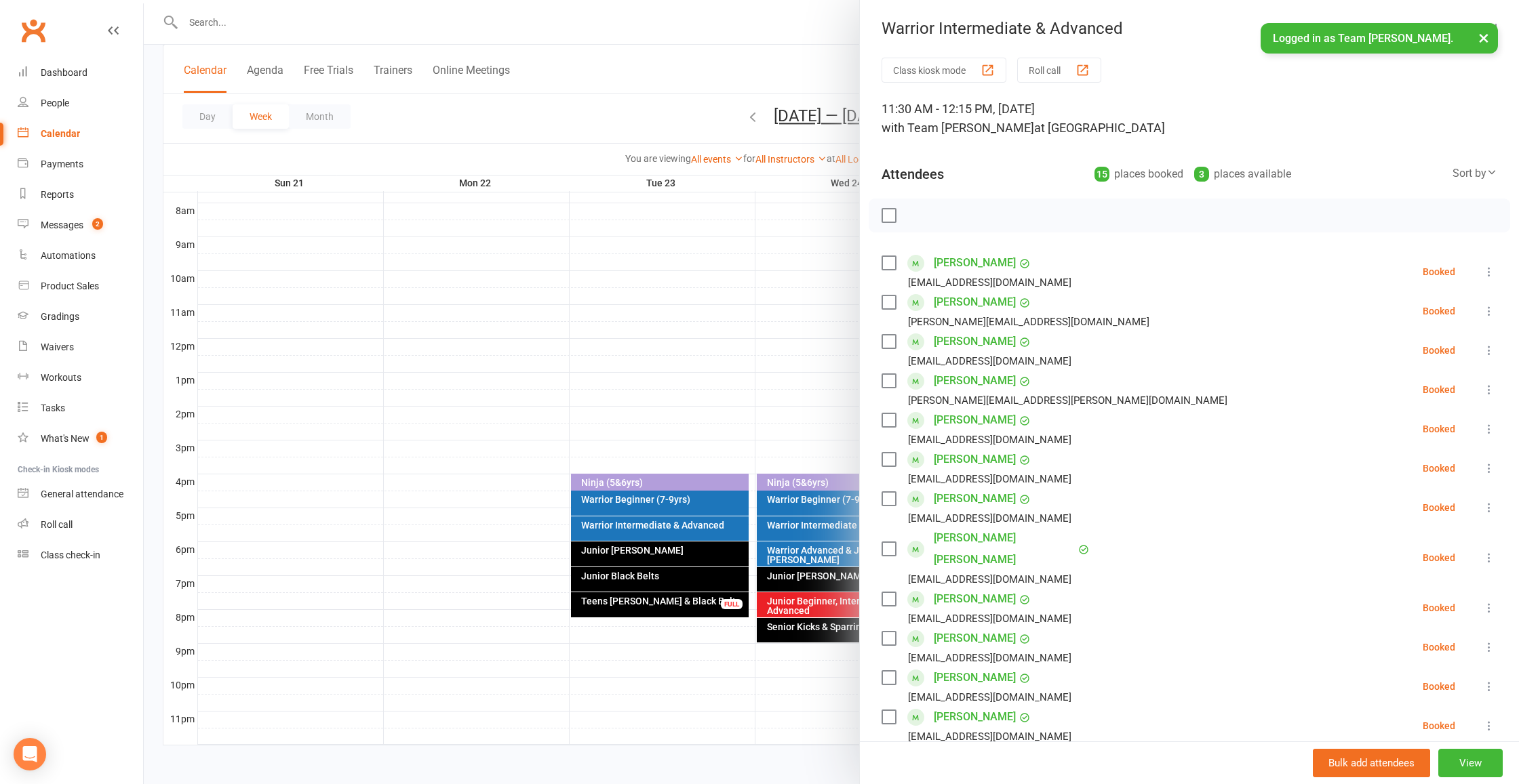
click at [786, 371] on div at bounding box center [831, 392] width 1375 height 784
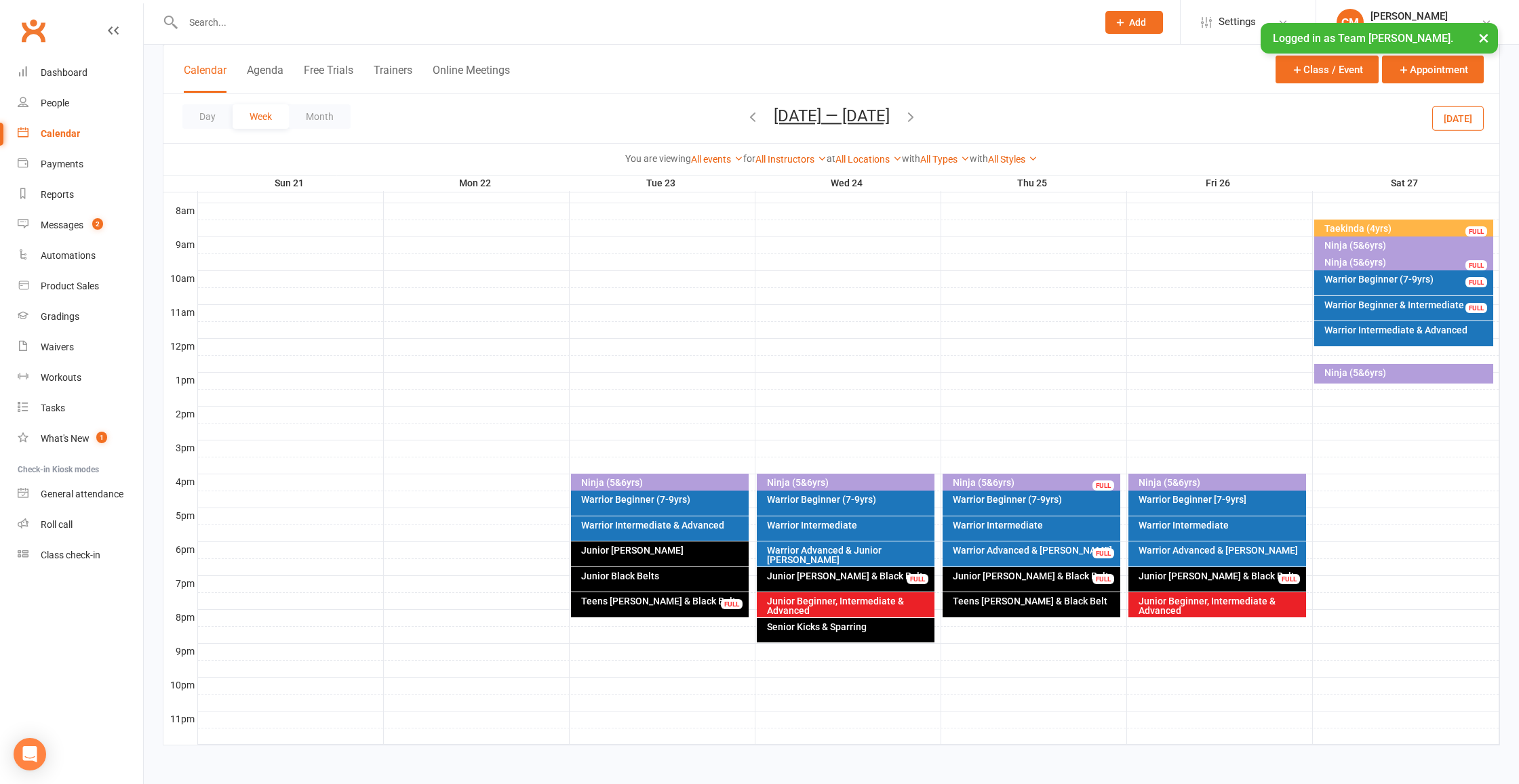
click at [1370, 241] on div "Ninja (5&6yrs)" at bounding box center [1407, 245] width 167 height 9
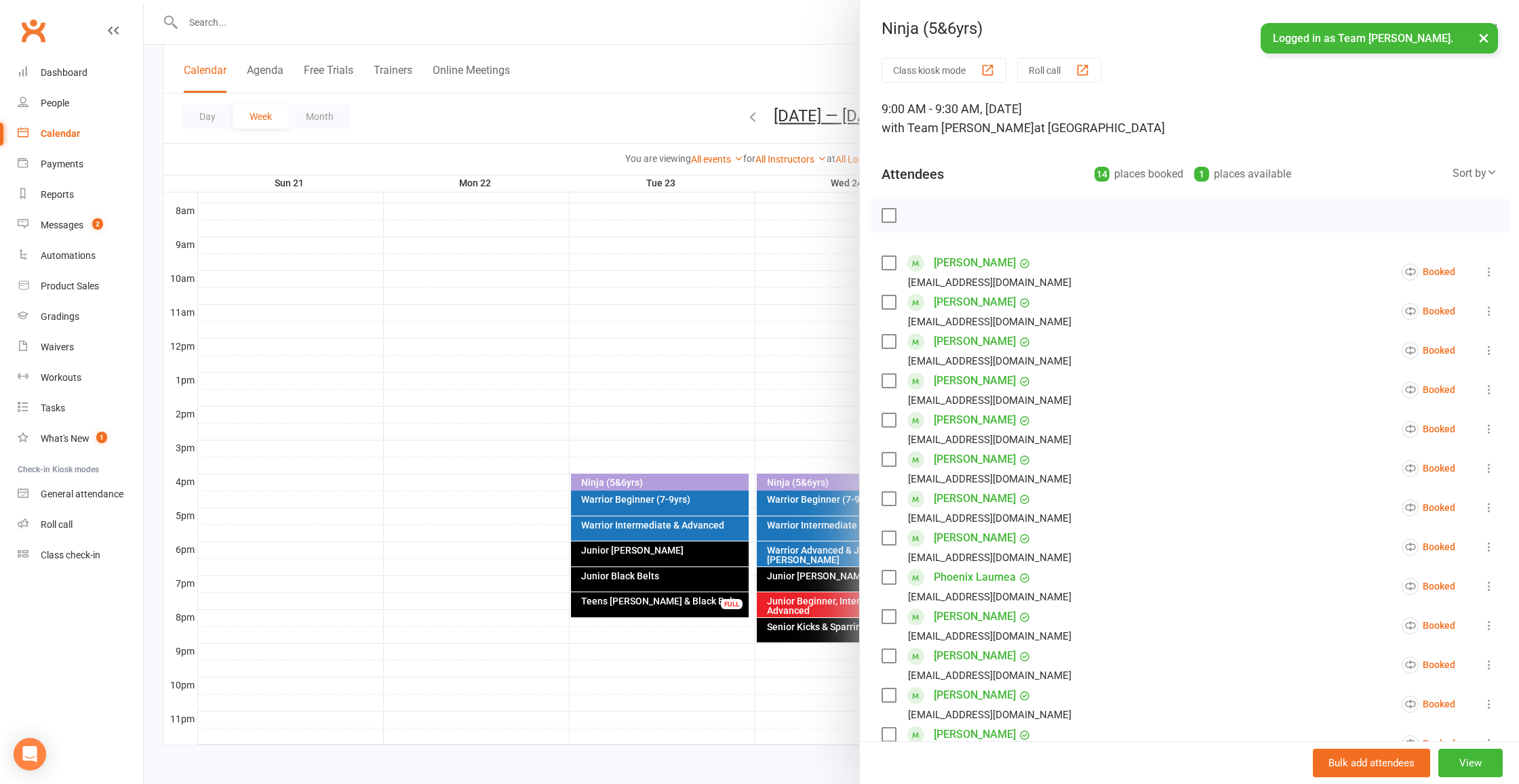
click at [652, 341] on div at bounding box center [831, 392] width 1375 height 784
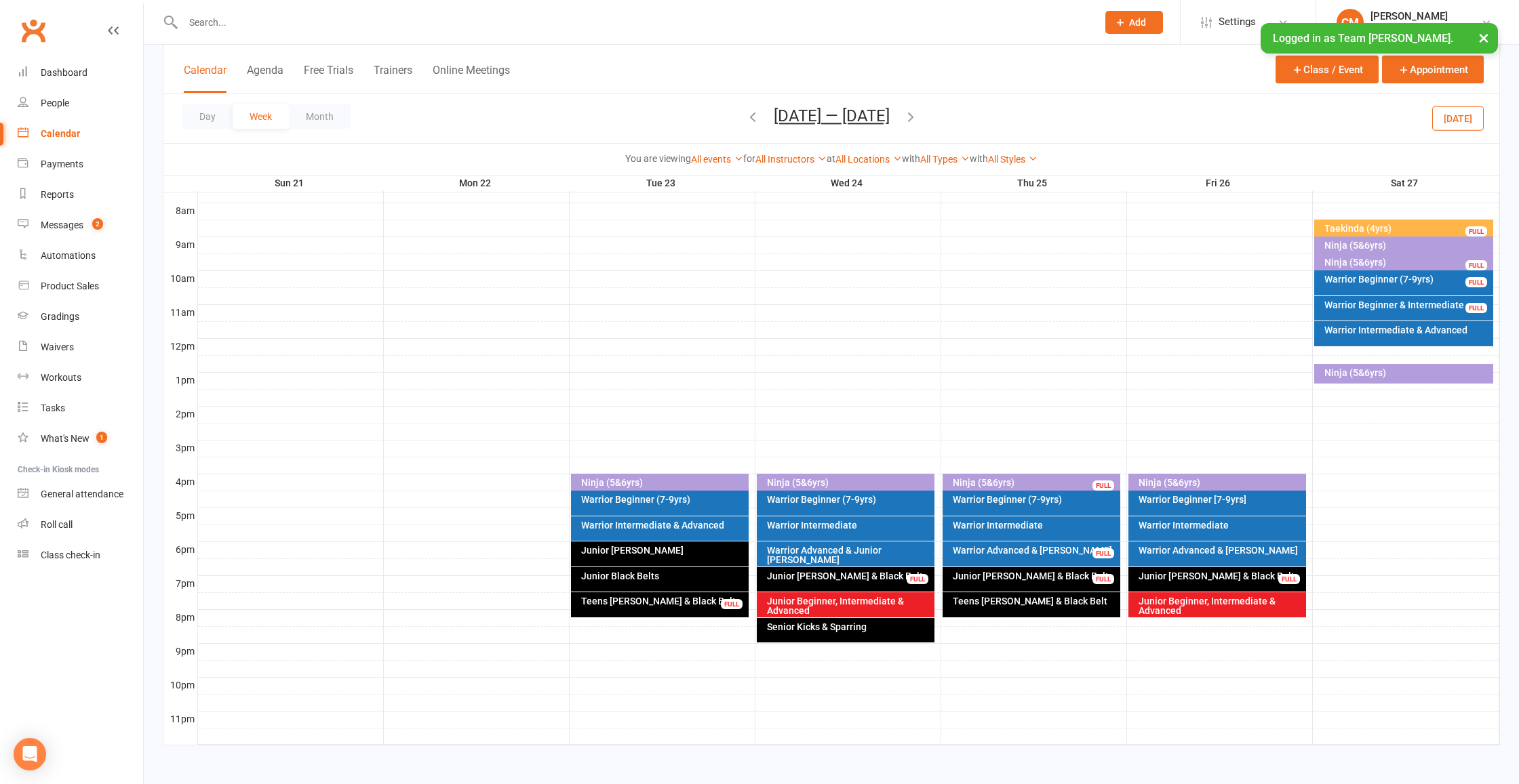
click at [1403, 368] on div "Ninja (5&6yrs)" at bounding box center [1407, 373] width 167 height 9
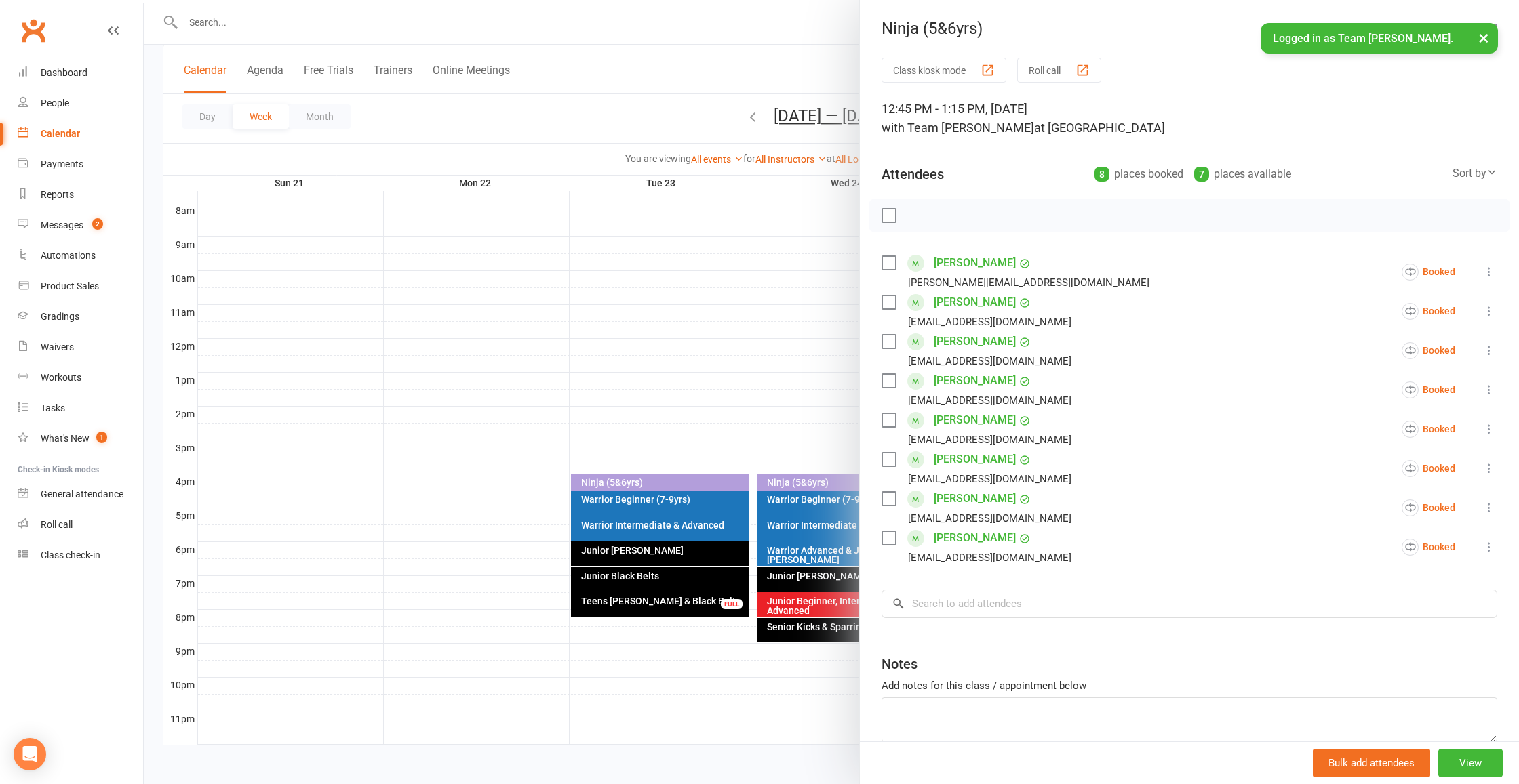
click at [726, 349] on div at bounding box center [831, 392] width 1375 height 784
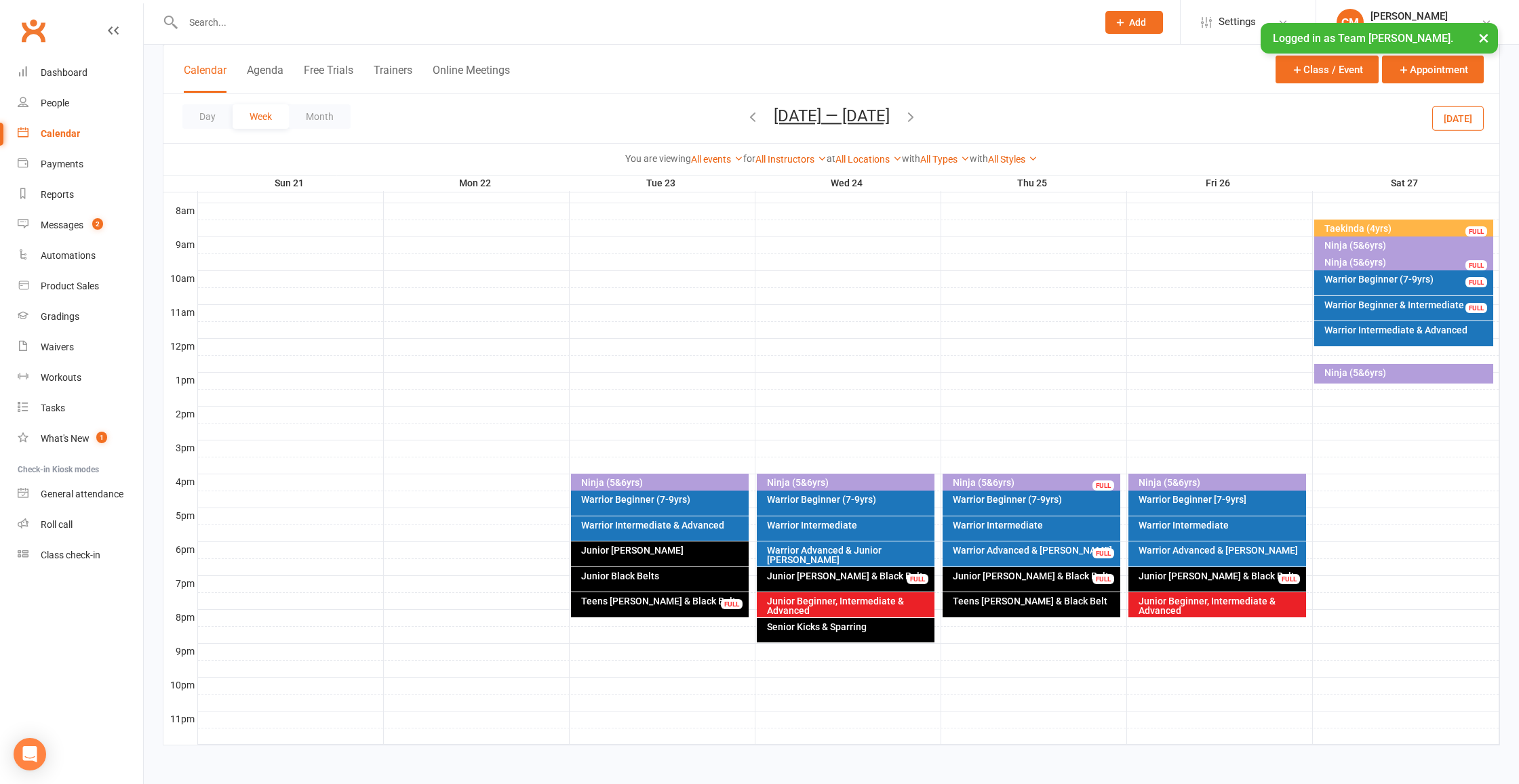
click at [1484, 40] on button "×" at bounding box center [1484, 38] width 25 height 29
click at [1429, 26] on div "Team Carlo Preston" at bounding box center [1419, 28] width 98 height 12
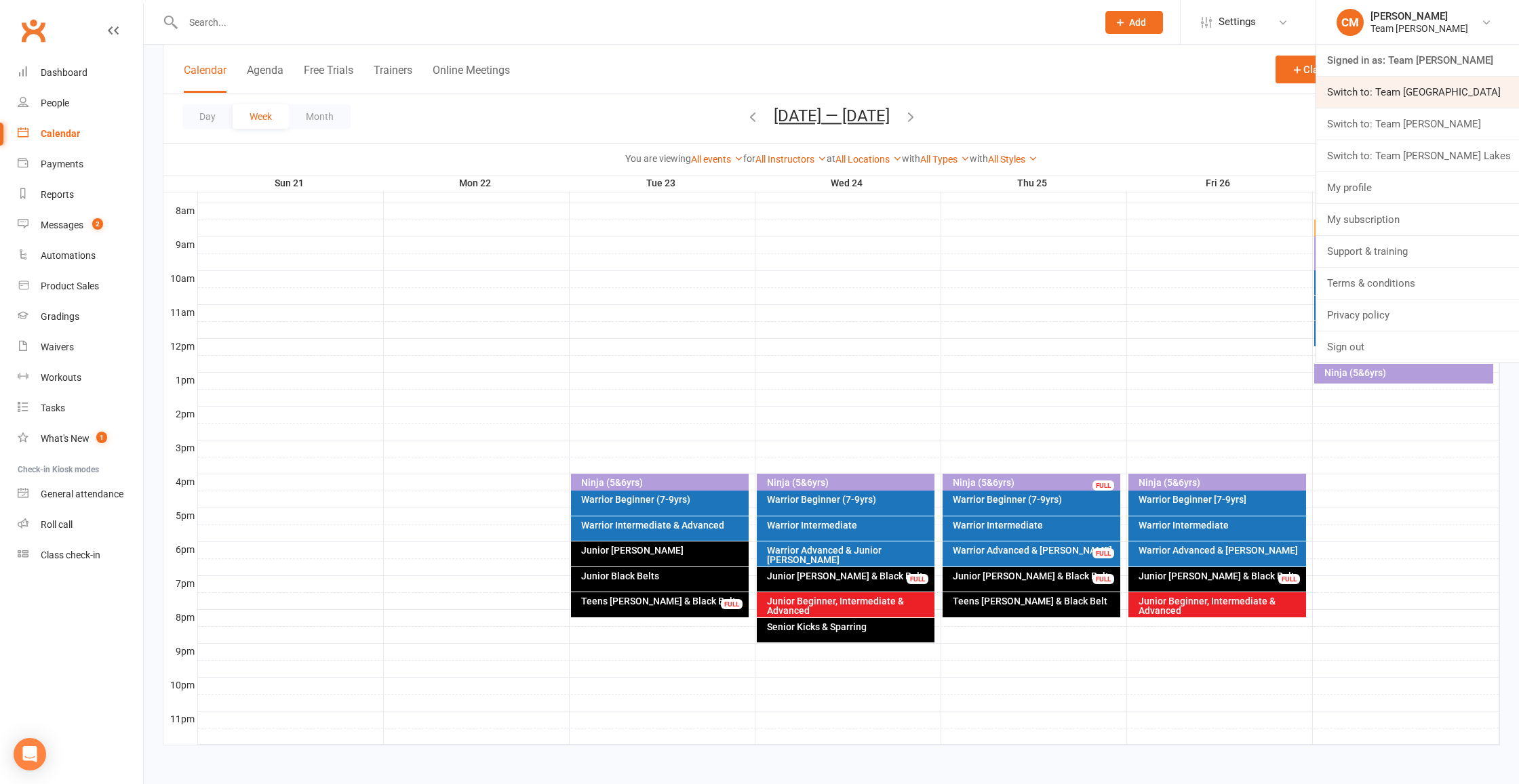
click at [1442, 94] on link "Switch to: Team Carlo Airport West" at bounding box center [1417, 92] width 202 height 31
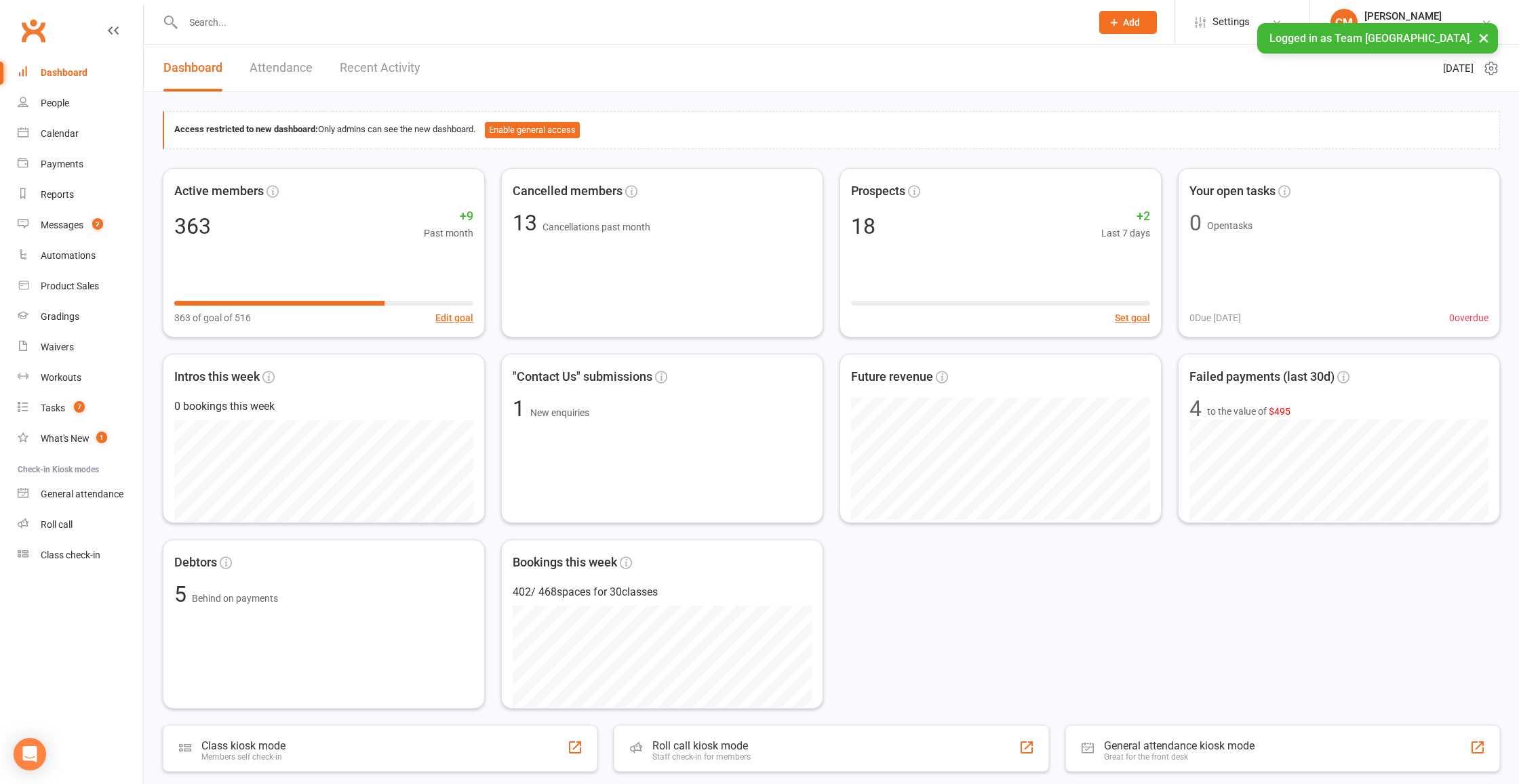
click at [63, 135] on div "Calendar" at bounding box center [60, 133] width 38 height 11
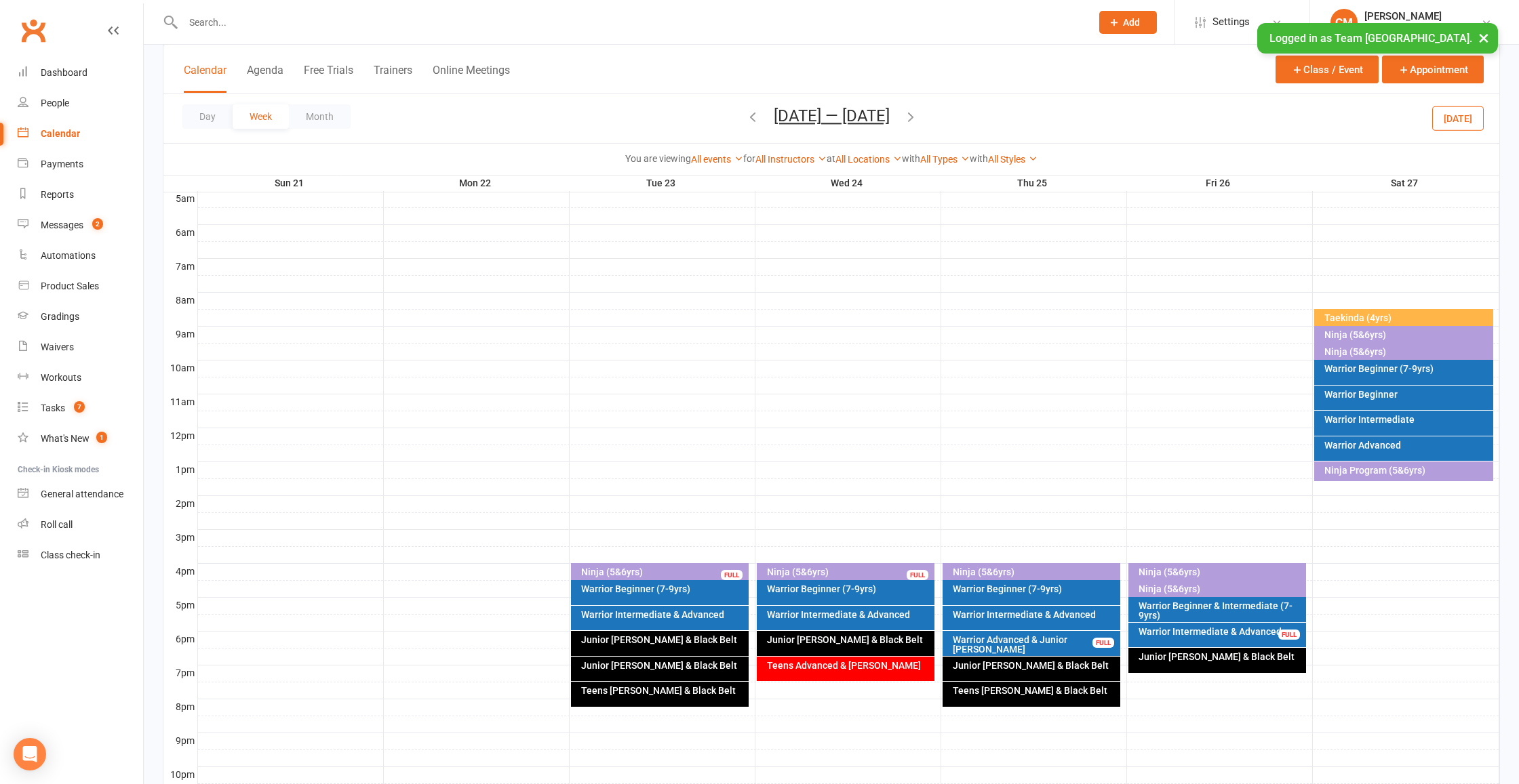
scroll to position [255, 0]
click at [1385, 369] on div "Warrior Beginner (7-9yrs)" at bounding box center [1407, 368] width 167 height 9
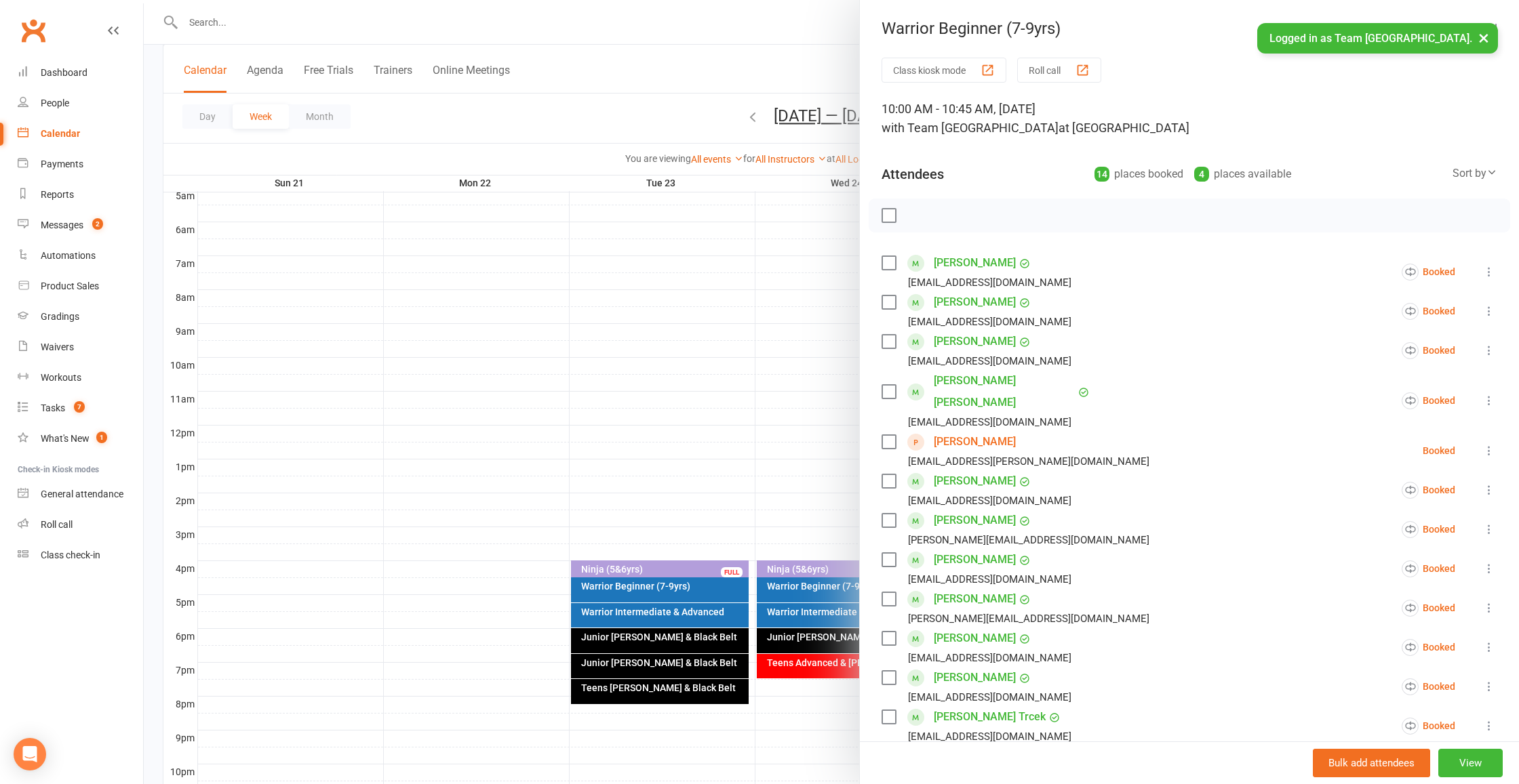
scroll to position [256, 0]
click at [747, 371] on div at bounding box center [831, 392] width 1375 height 784
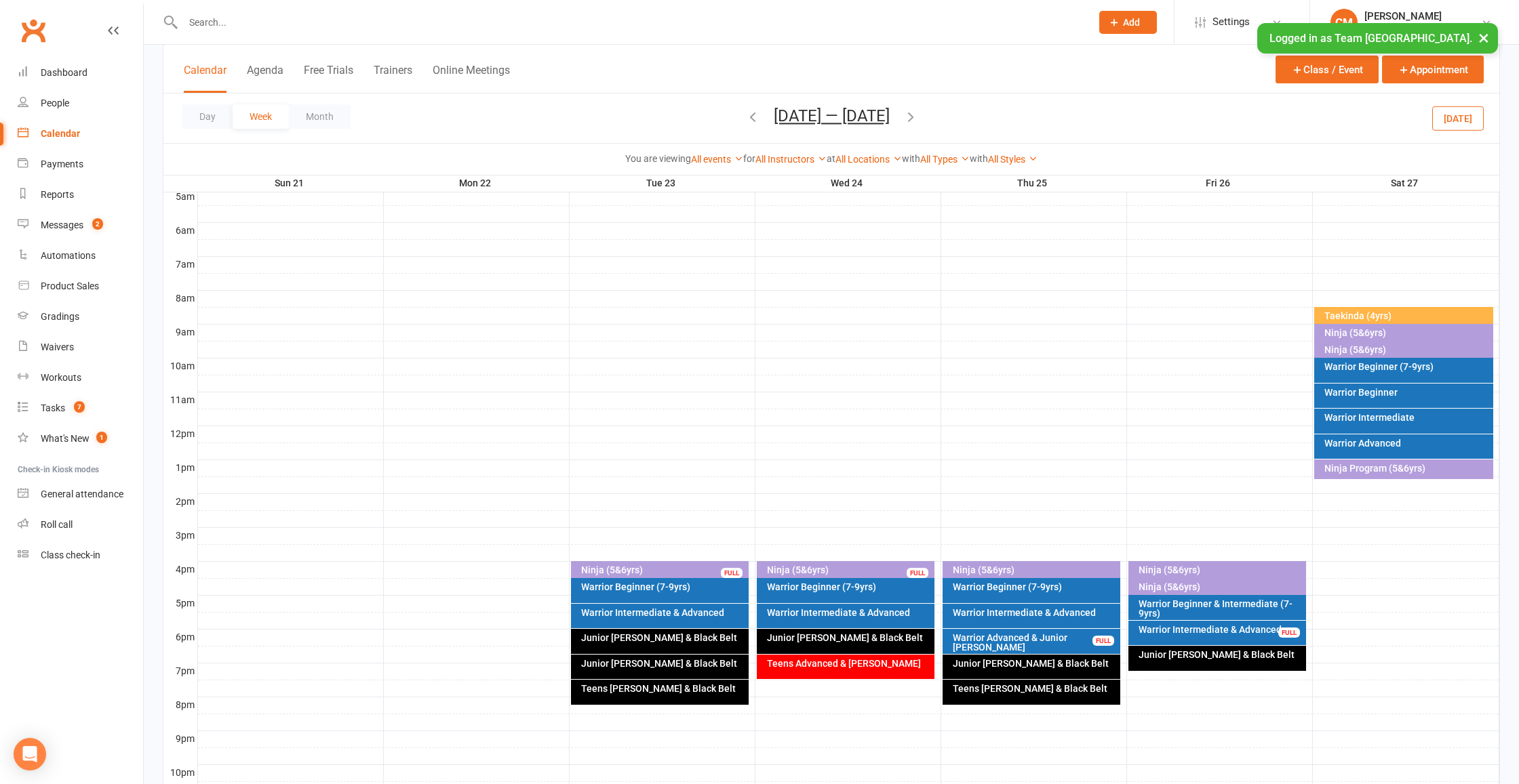
click at [1368, 396] on div "Warrior Beginner" at bounding box center [1407, 392] width 167 height 9
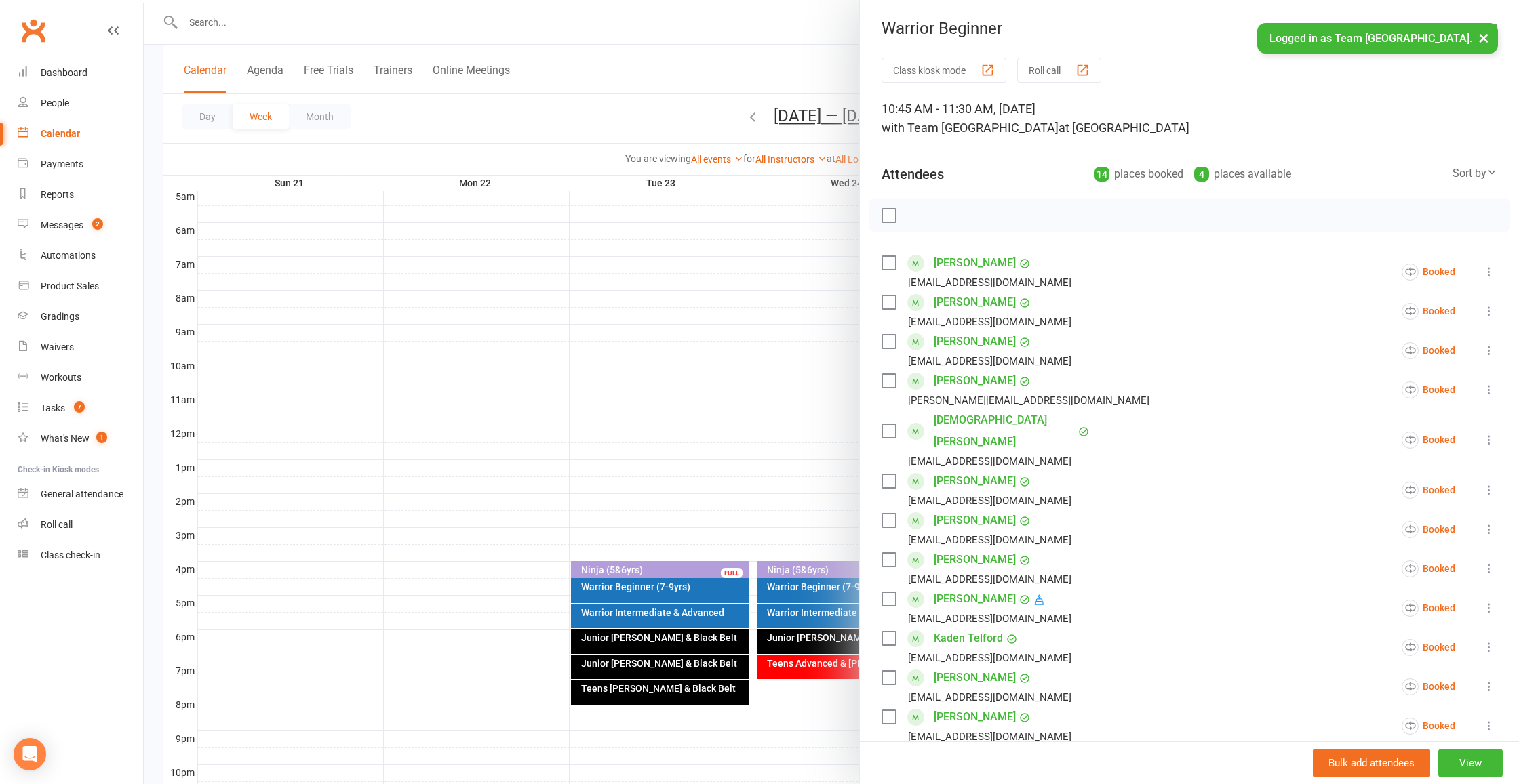
click at [792, 421] on div at bounding box center [831, 392] width 1375 height 784
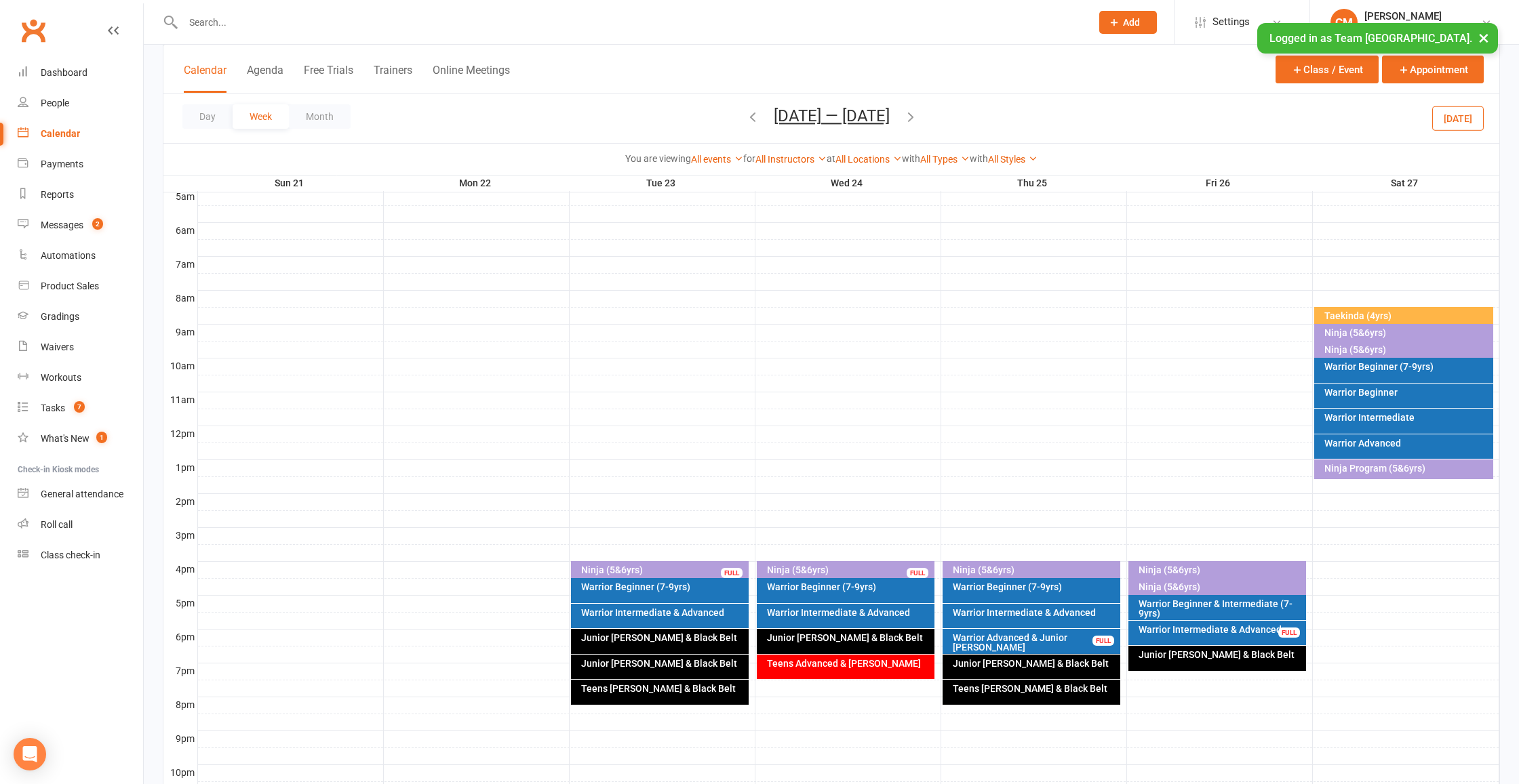
click at [1389, 424] on div "Warrior Intermediate" at bounding box center [1404, 421] width 179 height 25
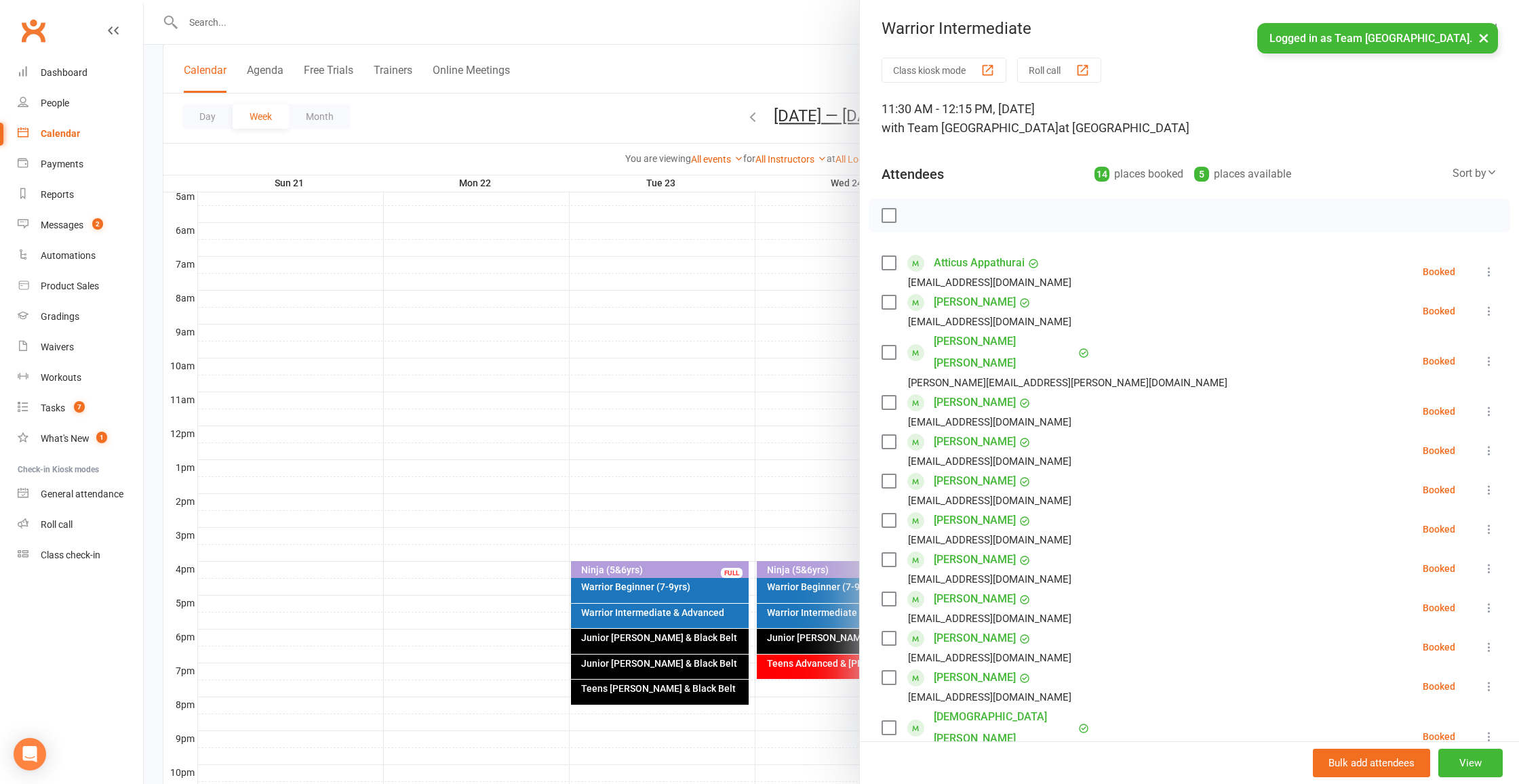
click at [688, 448] on div at bounding box center [831, 392] width 1375 height 784
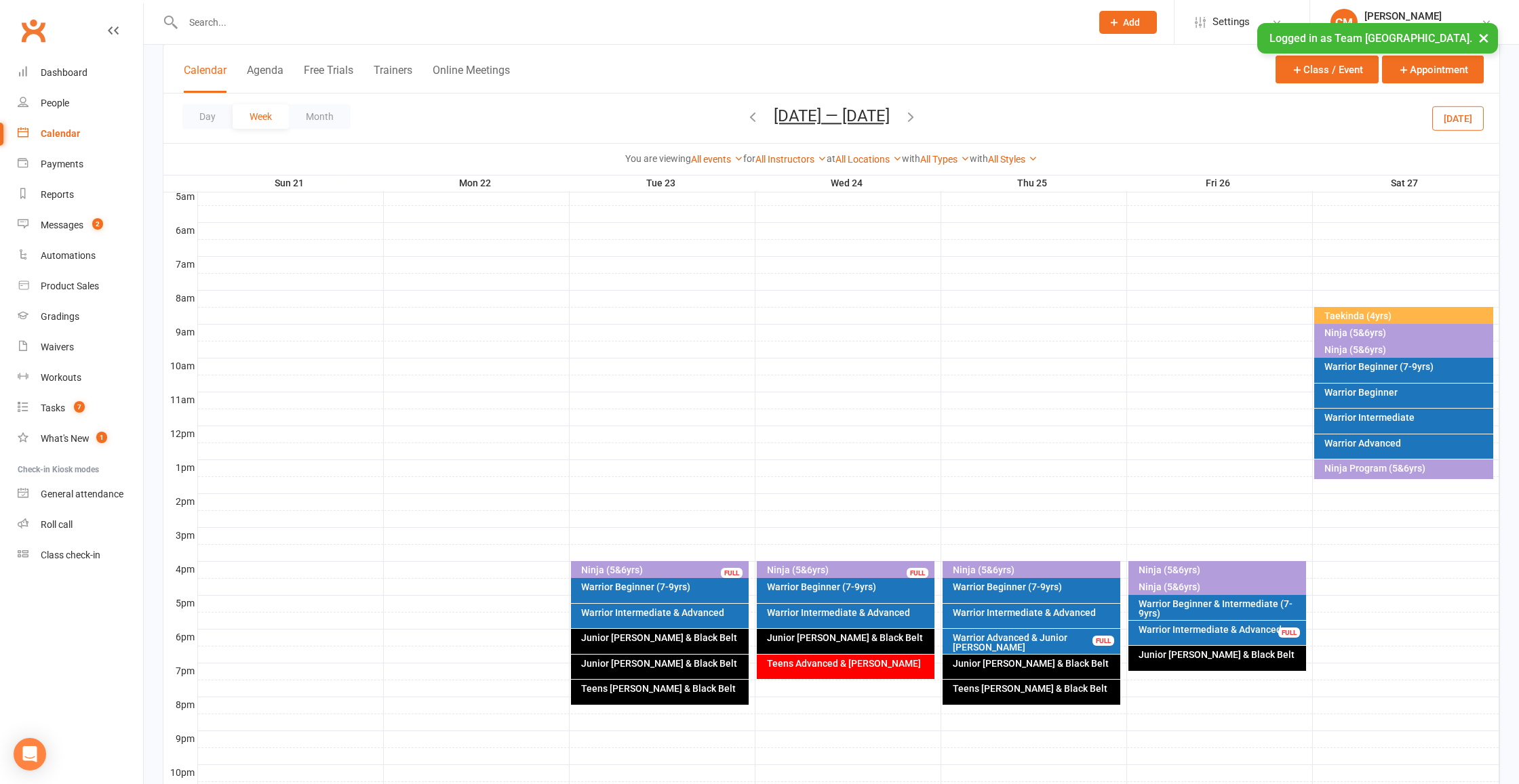
click at [1415, 444] on div "Warrior Advanced" at bounding box center [1407, 443] width 167 height 9
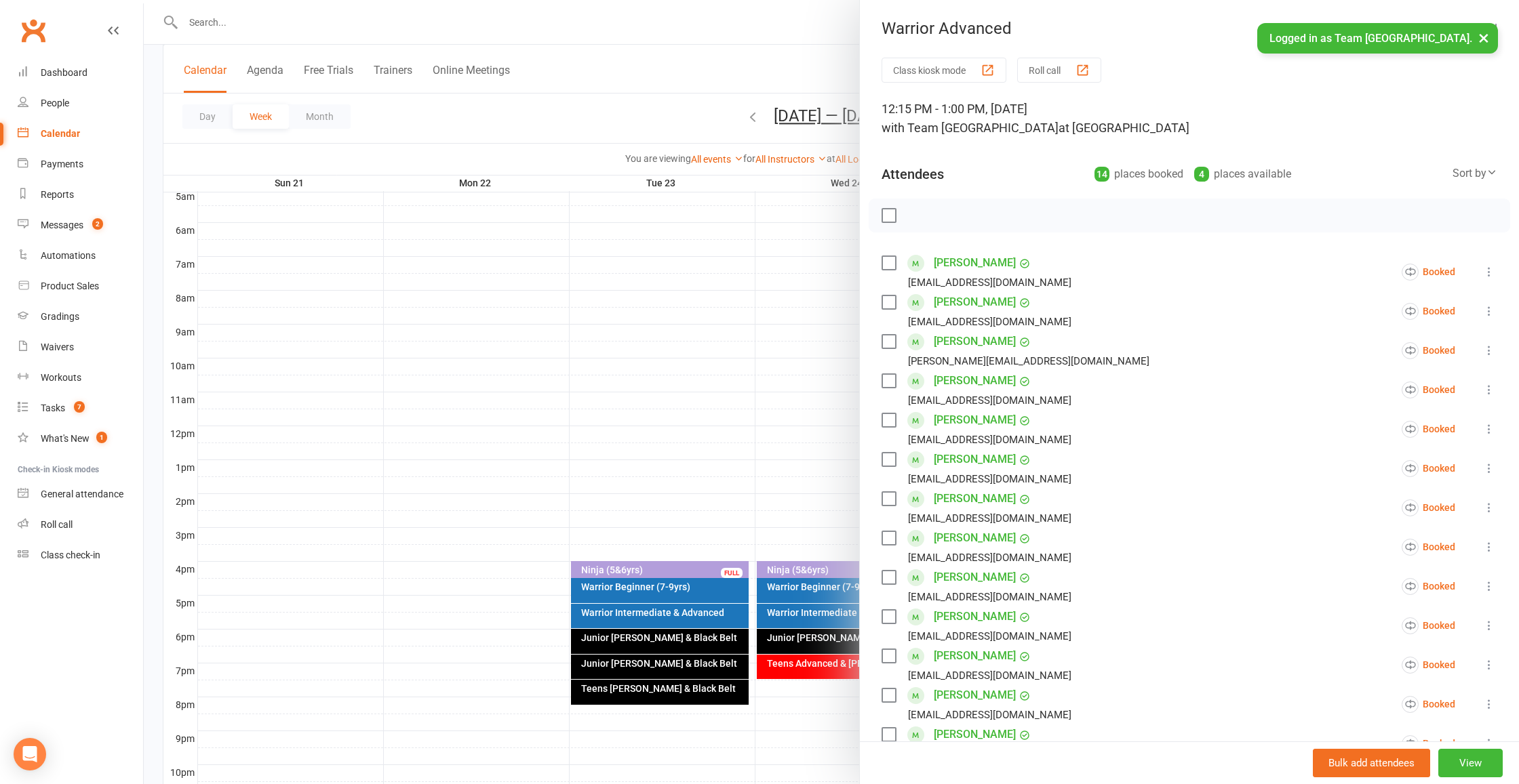
click at [540, 472] on div at bounding box center [831, 392] width 1375 height 784
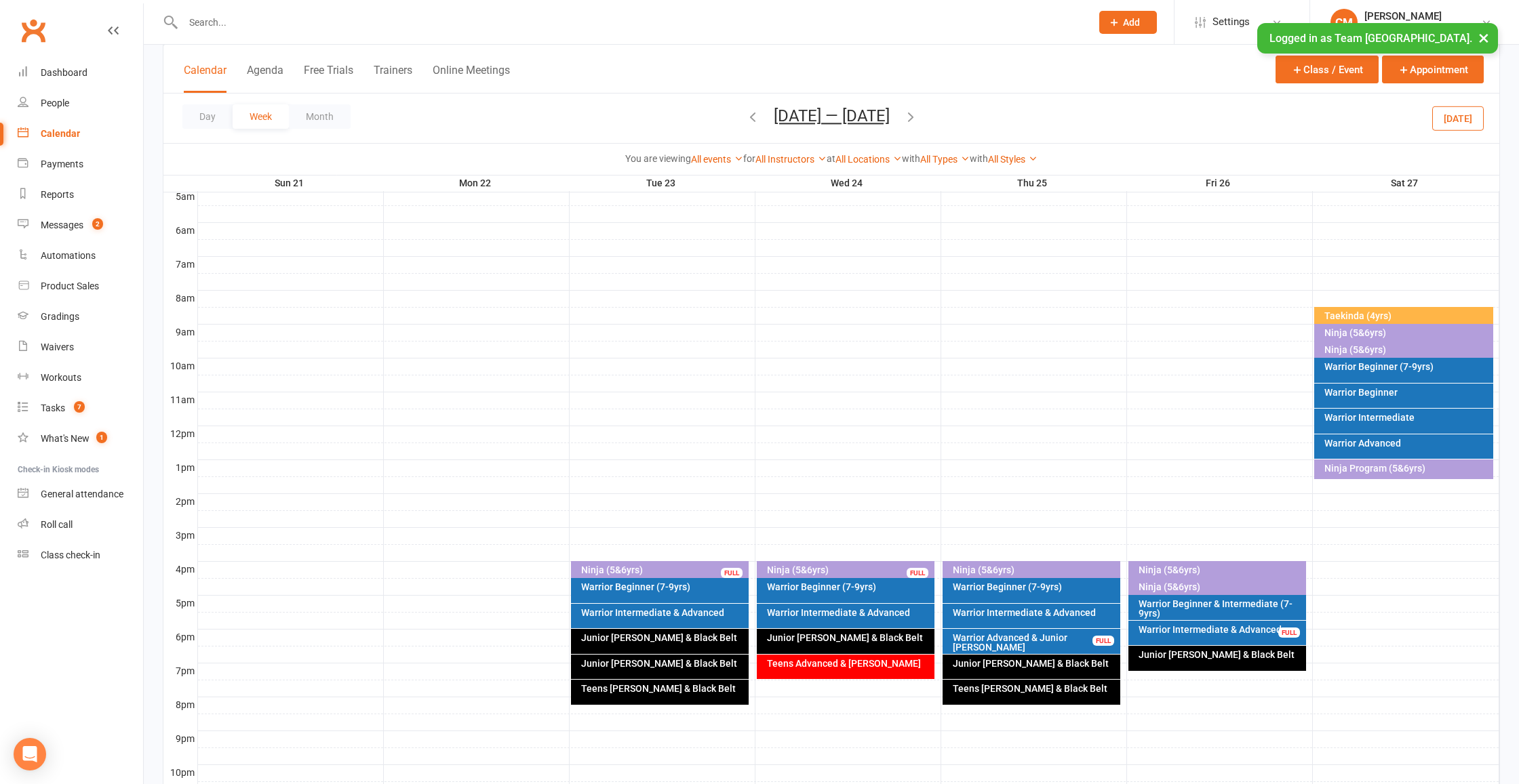
click at [1388, 365] on div "Warrior Beginner (7-9yrs)" at bounding box center [1407, 366] width 167 height 9
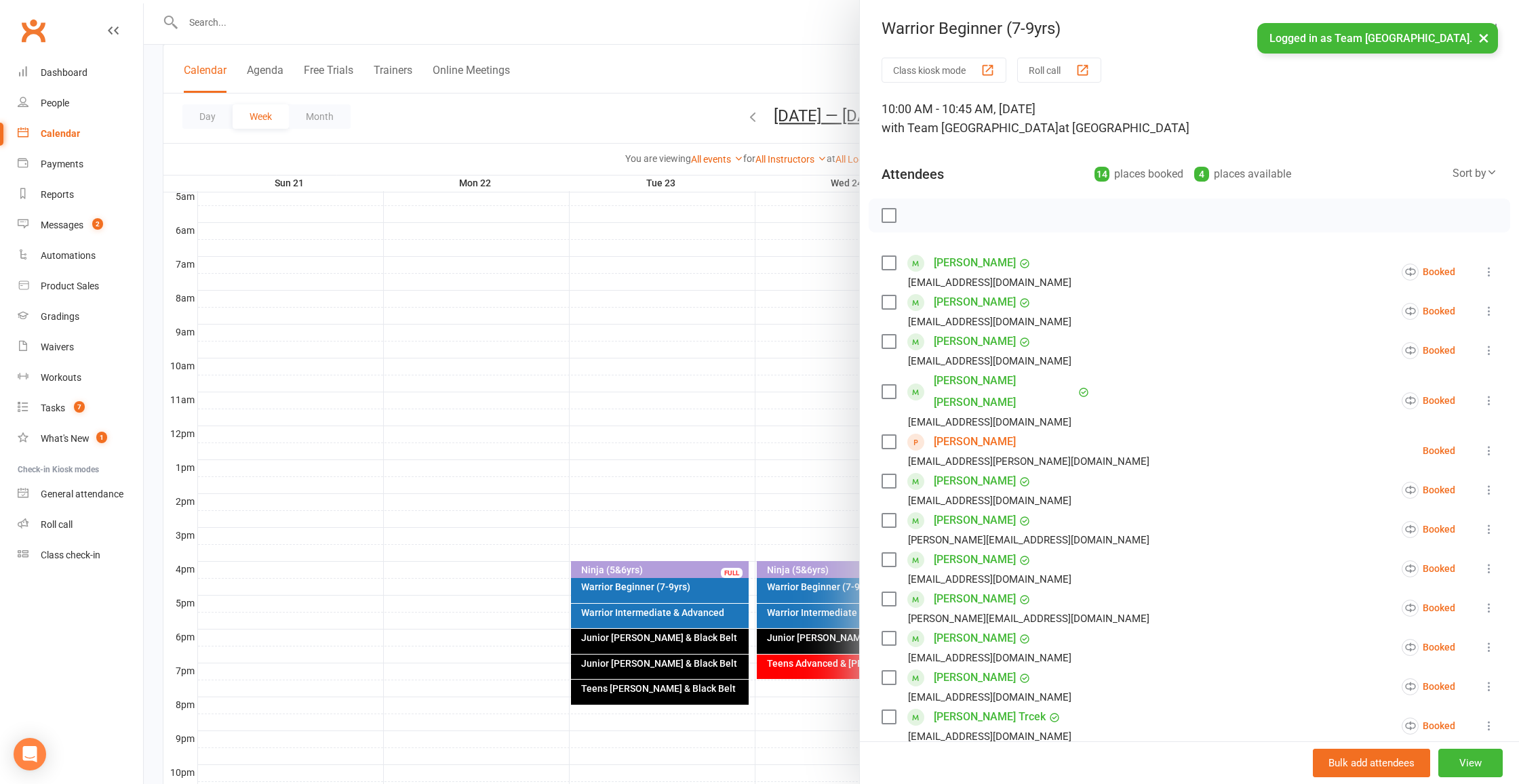
click at [1047, 76] on button "Roll call" at bounding box center [1059, 70] width 84 height 25
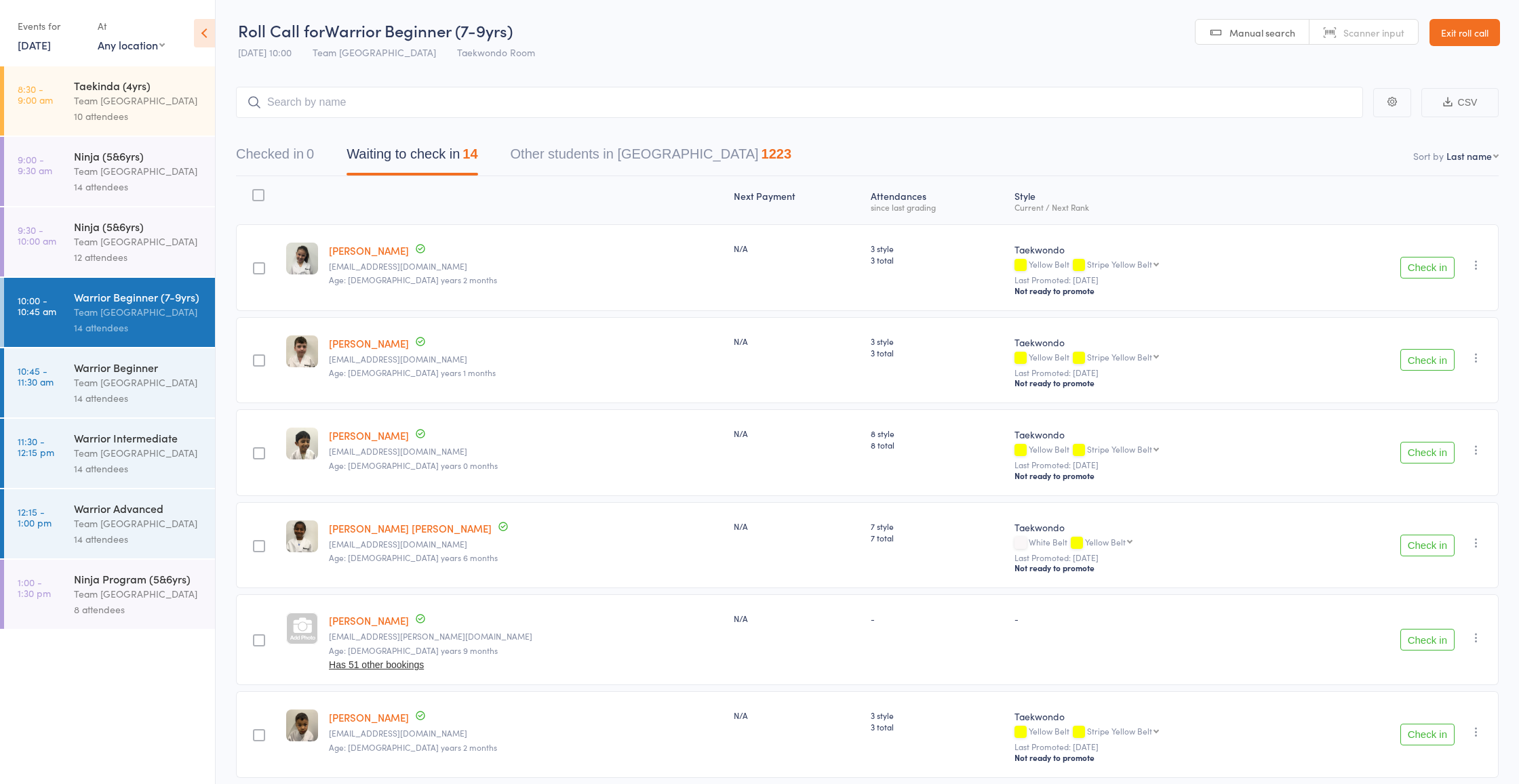
select select "10"
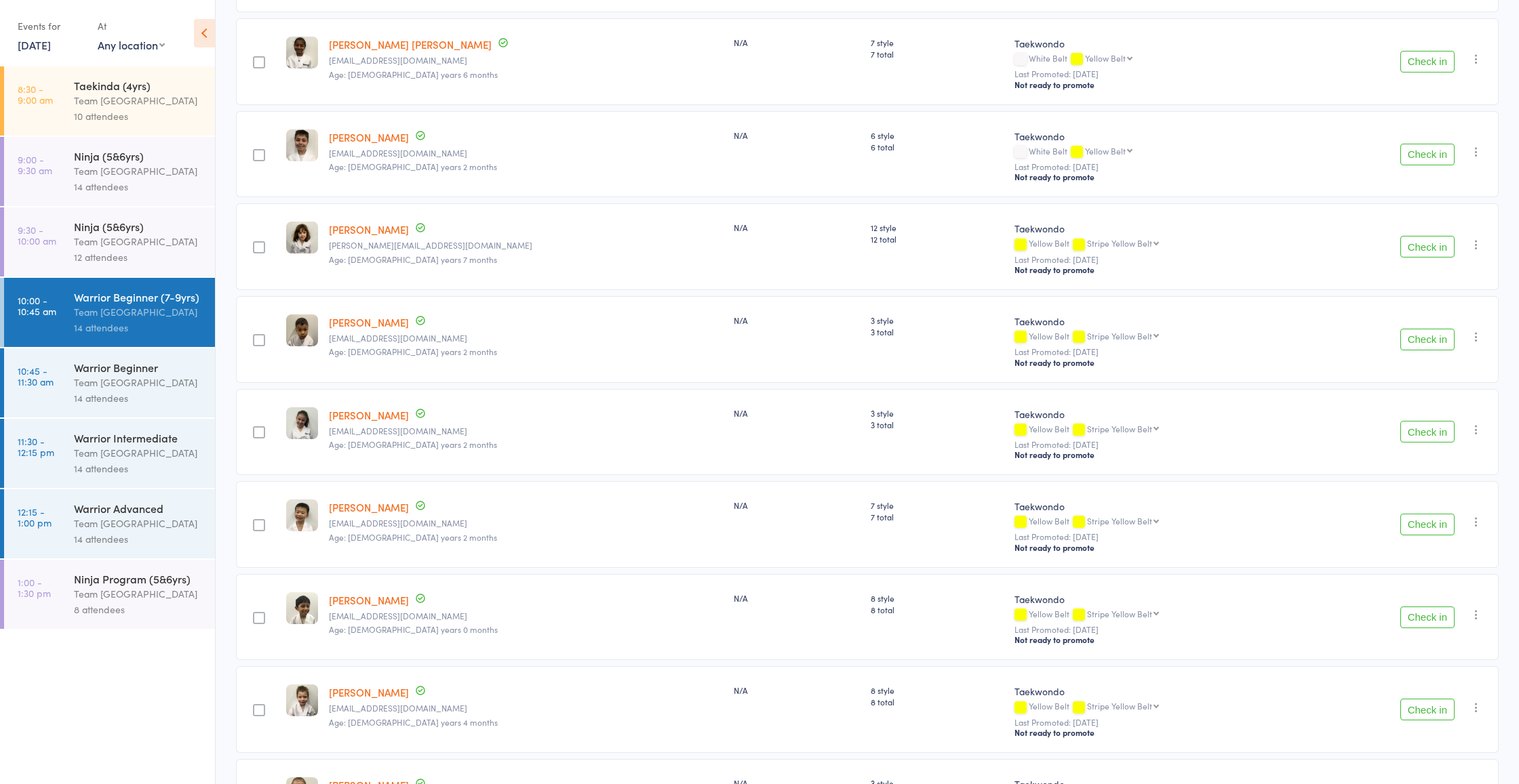
scroll to position [393, 0]
click at [108, 390] on div "14 attendees" at bounding box center [138, 397] width 130 height 15
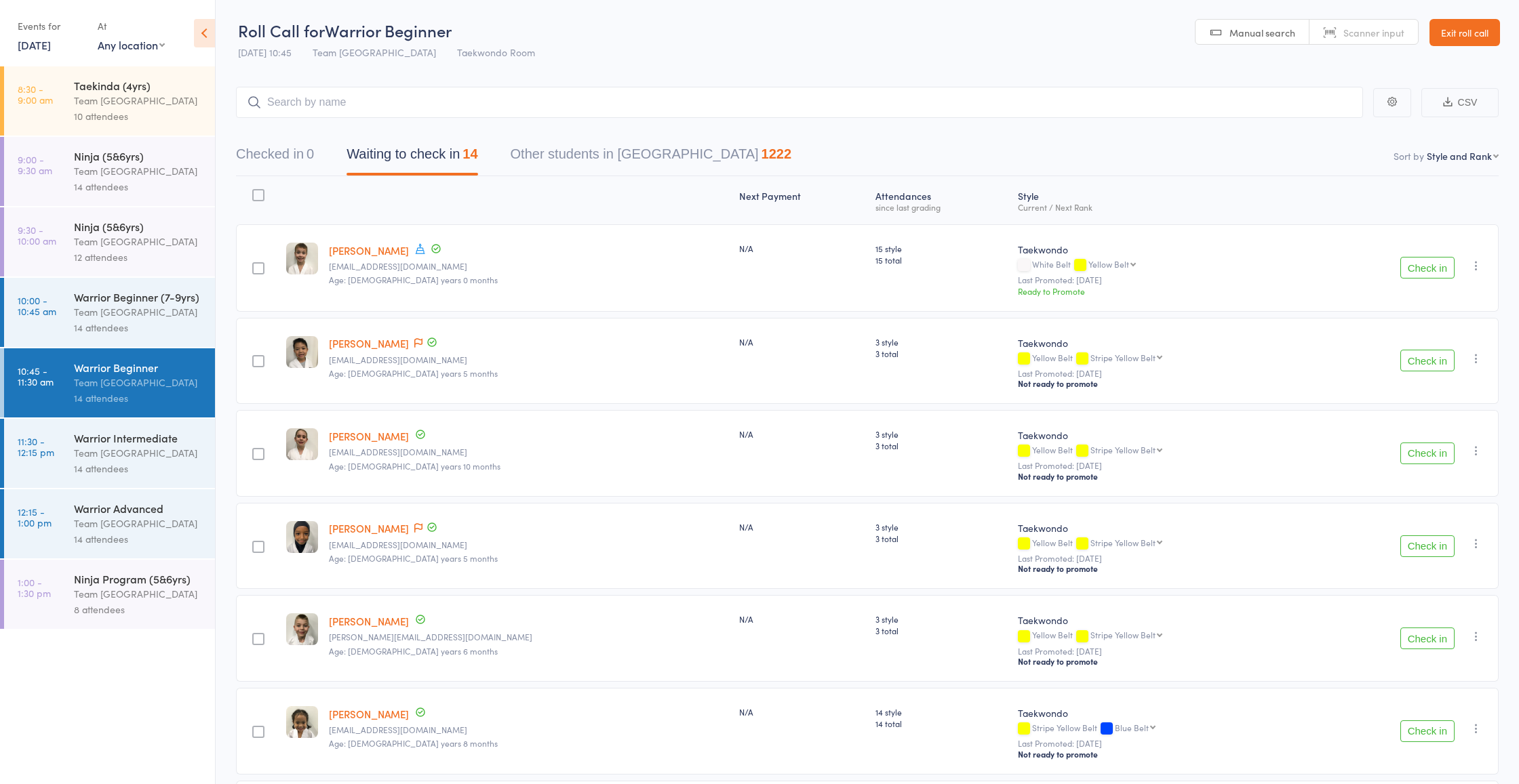
click at [138, 324] on div "14 attendees" at bounding box center [138, 328] width 130 height 15
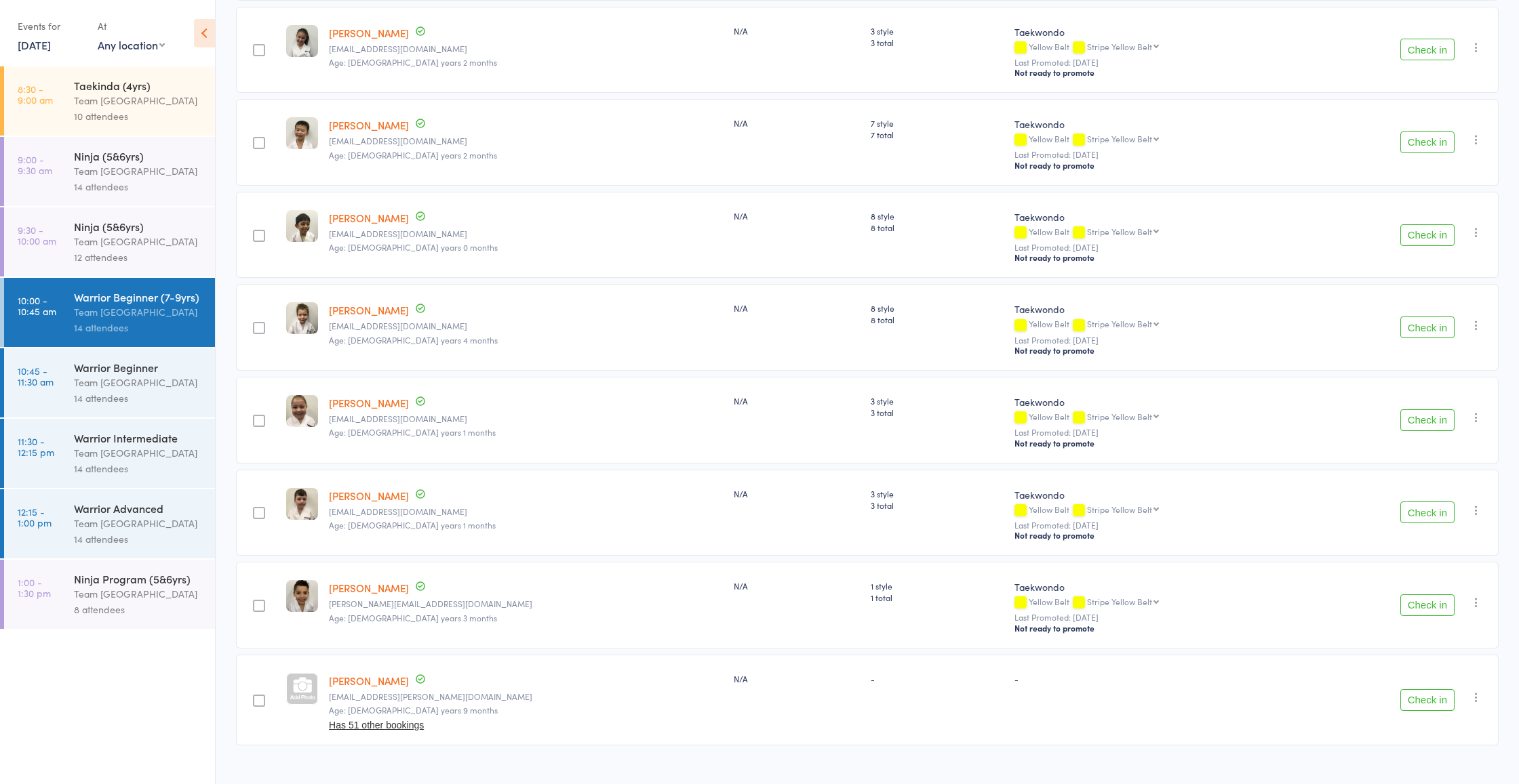
scroll to position [773, 0]
click at [96, 456] on div "Team [GEOGRAPHIC_DATA]" at bounding box center [138, 453] width 130 height 15
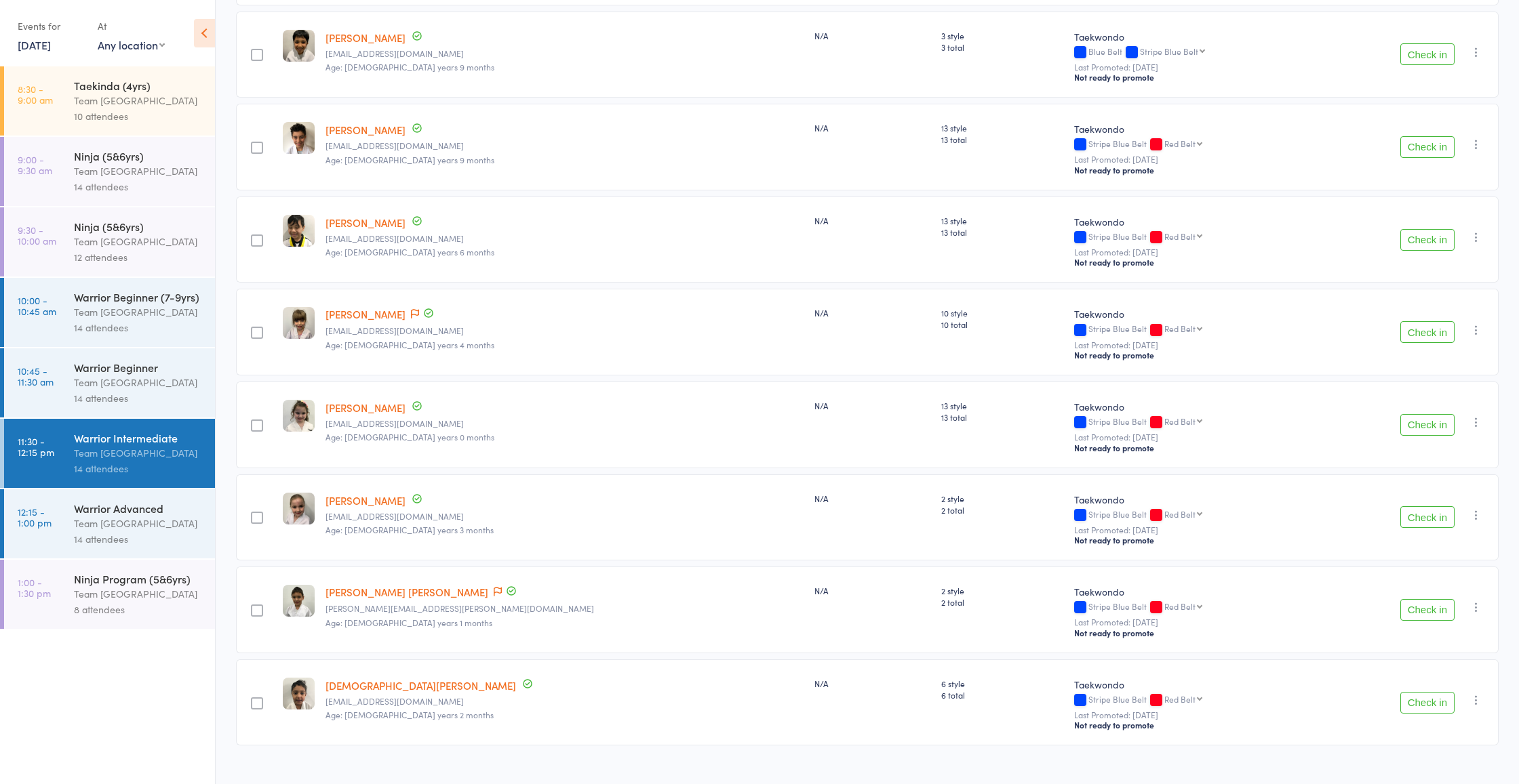
scroll to position [768, 0]
click at [90, 534] on div "14 attendees" at bounding box center [138, 539] width 130 height 15
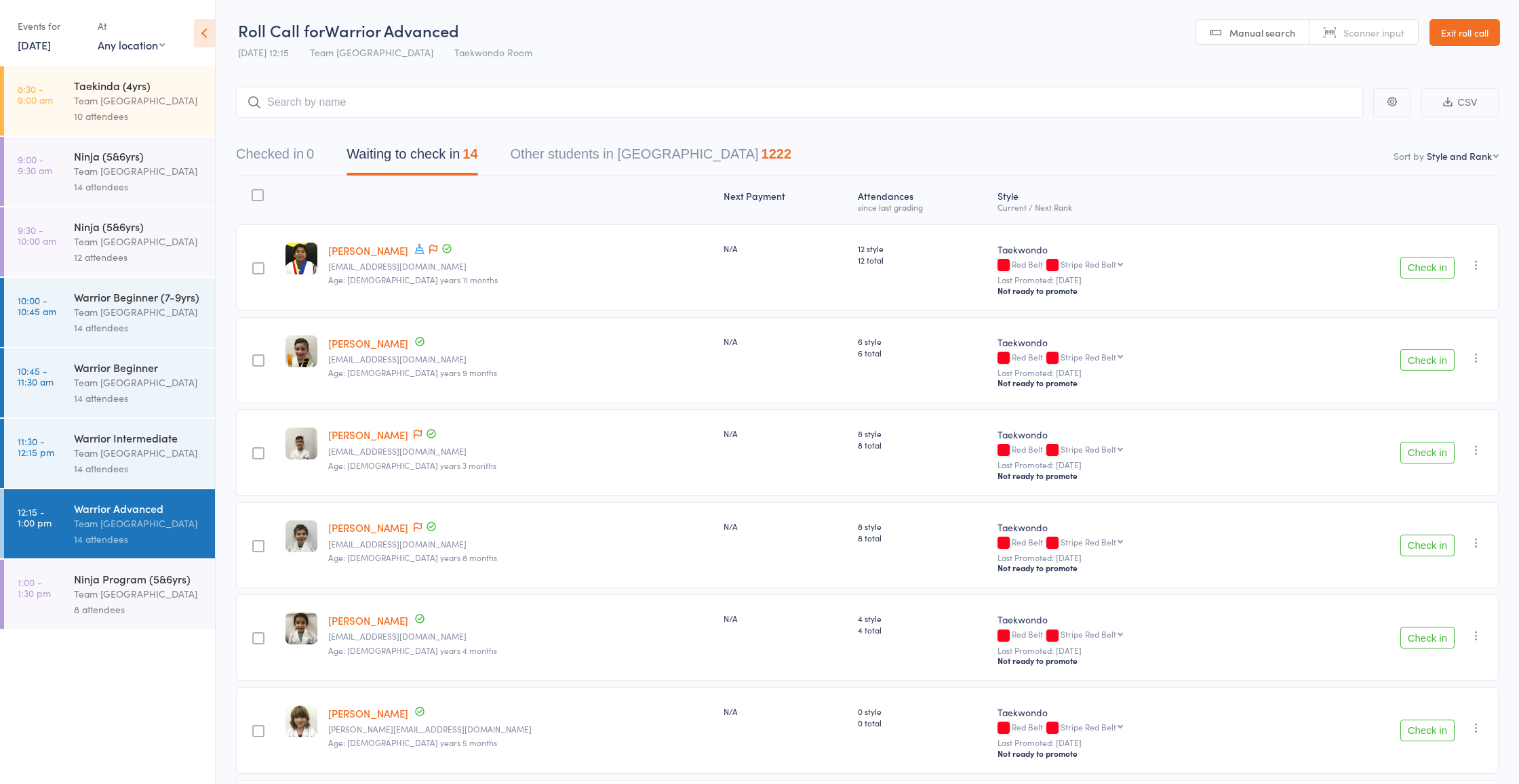
click at [93, 391] on div "14 attendees" at bounding box center [138, 397] width 130 height 15
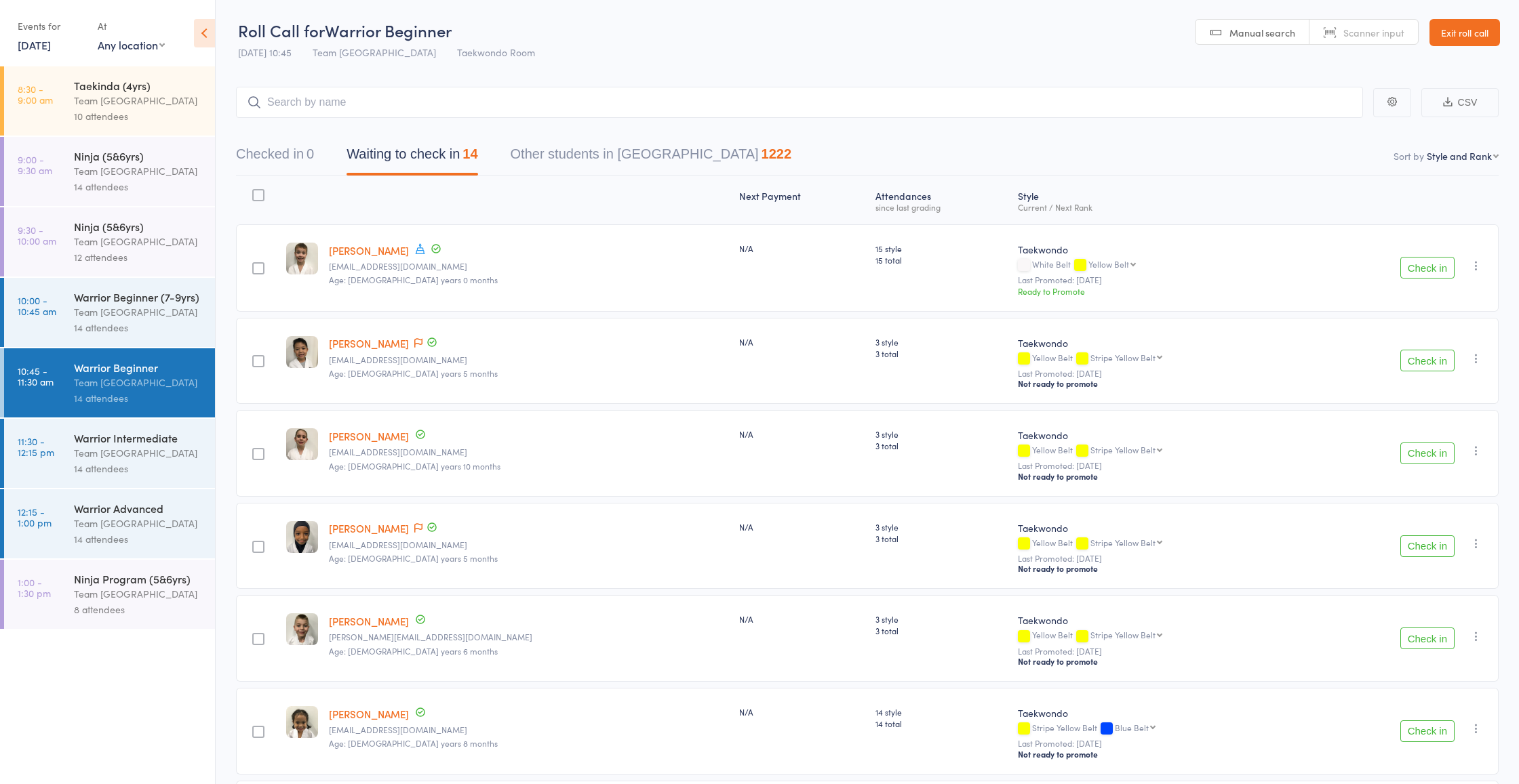
click at [102, 459] on div "Team [GEOGRAPHIC_DATA]" at bounding box center [138, 453] width 130 height 15
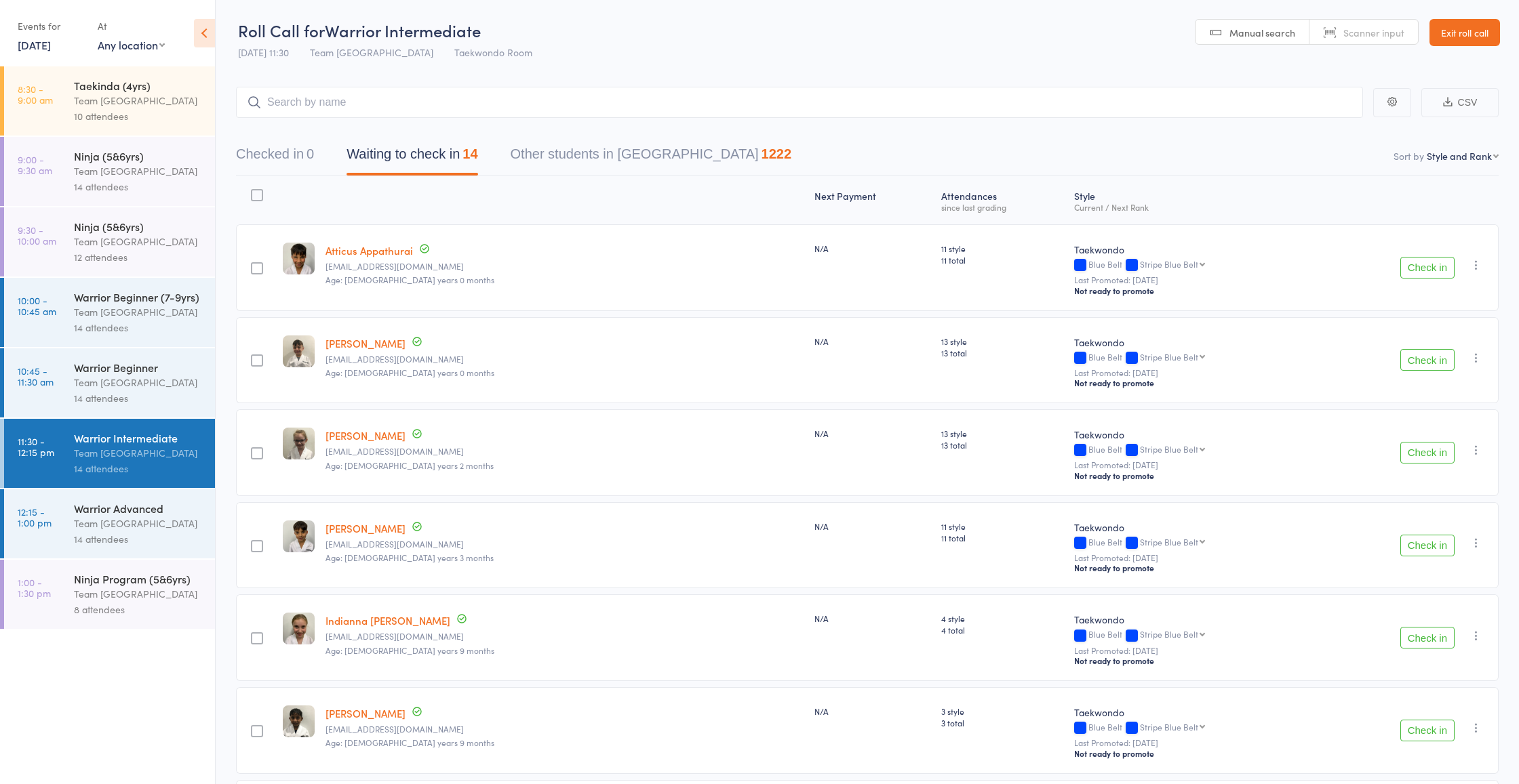
click at [103, 384] on div "Team [GEOGRAPHIC_DATA]" at bounding box center [138, 382] width 130 height 15
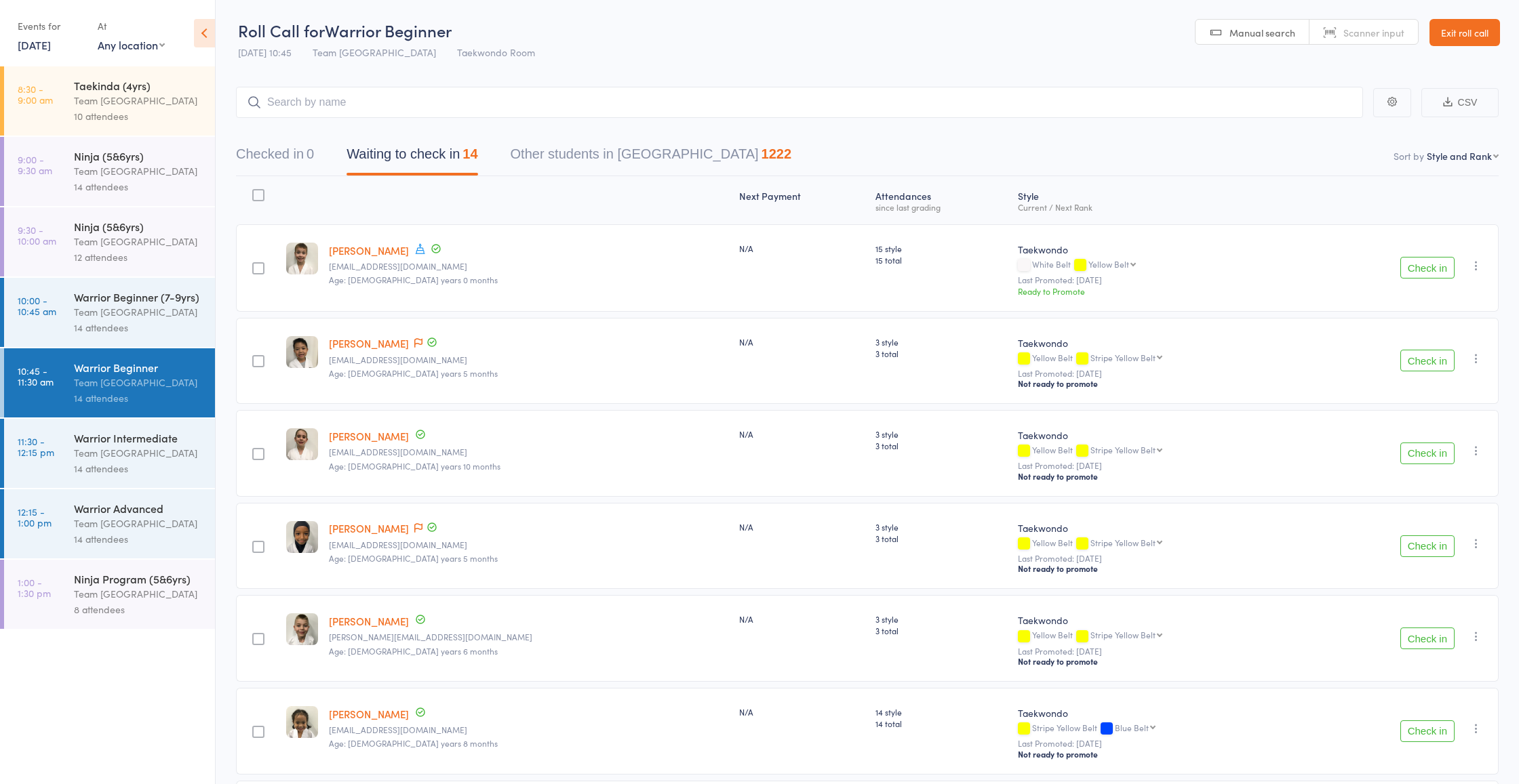
click at [42, 44] on link "27 Sep, 2025" at bounding box center [34, 44] width 33 height 15
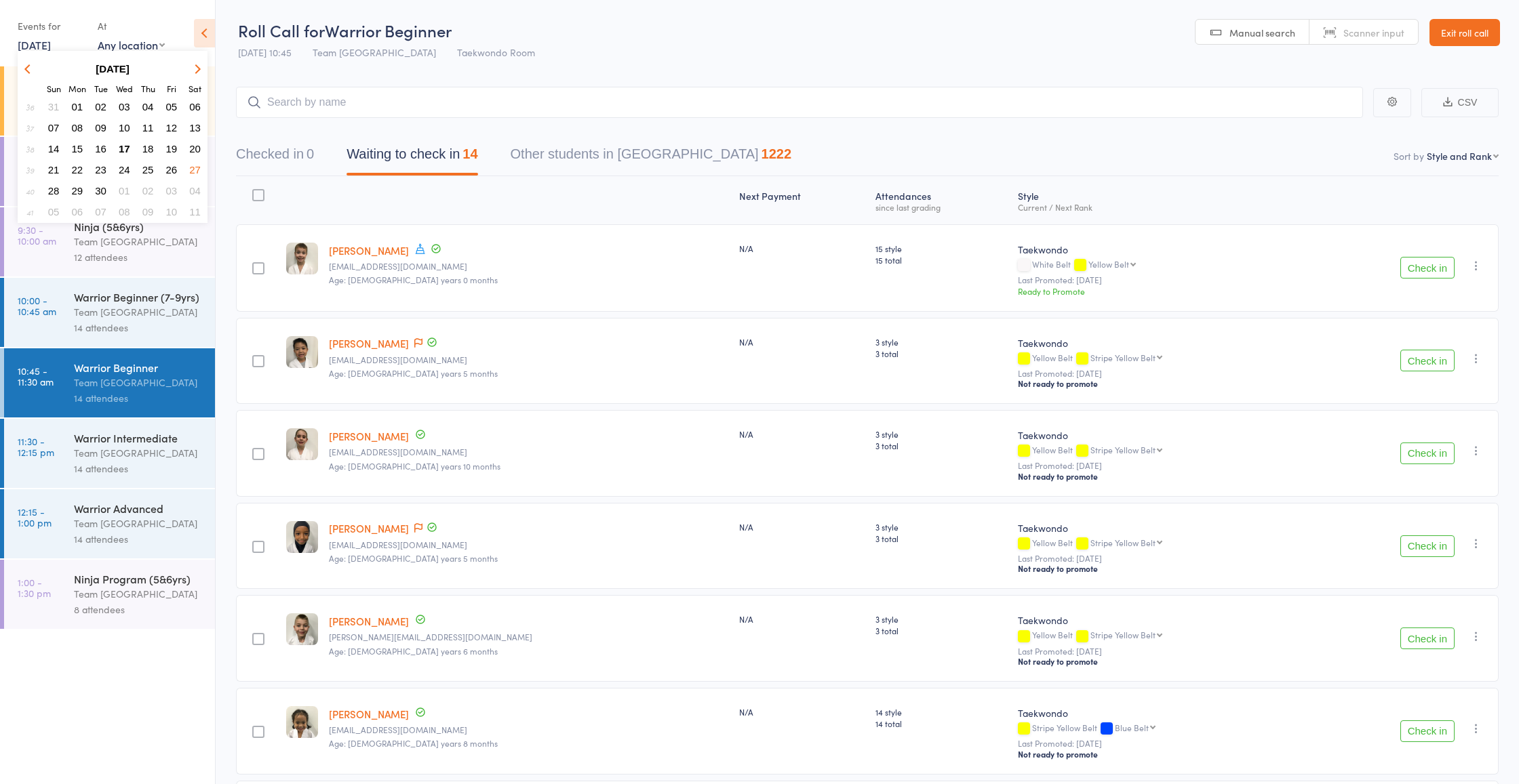
click at [192, 148] on span "20" at bounding box center [195, 149] width 12 height 12
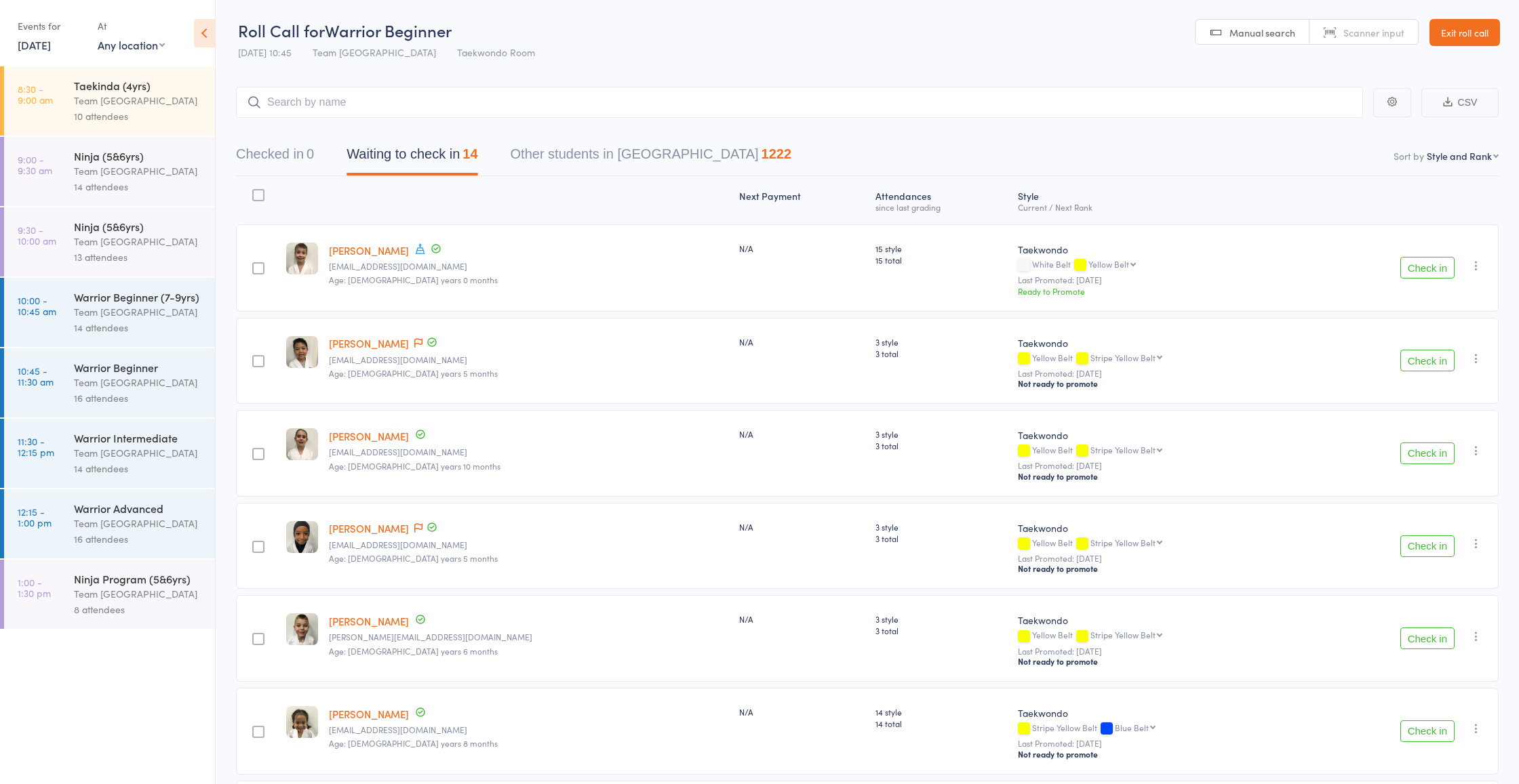
click at [96, 389] on div "Team [GEOGRAPHIC_DATA]" at bounding box center [138, 382] width 130 height 15
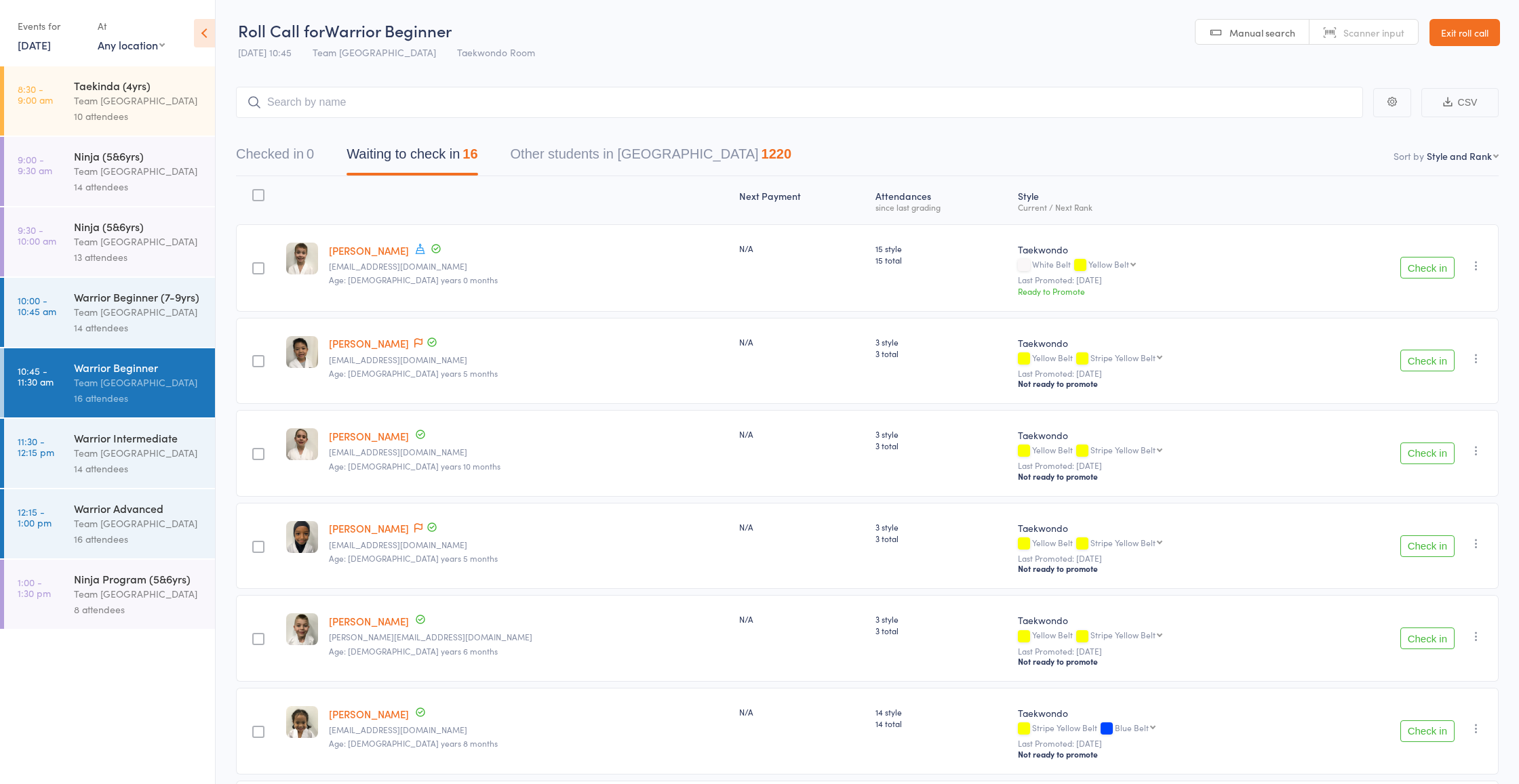
click at [133, 460] on div "Team [GEOGRAPHIC_DATA]" at bounding box center [138, 453] width 130 height 15
